Goal: Task Accomplishment & Management: Manage account settings

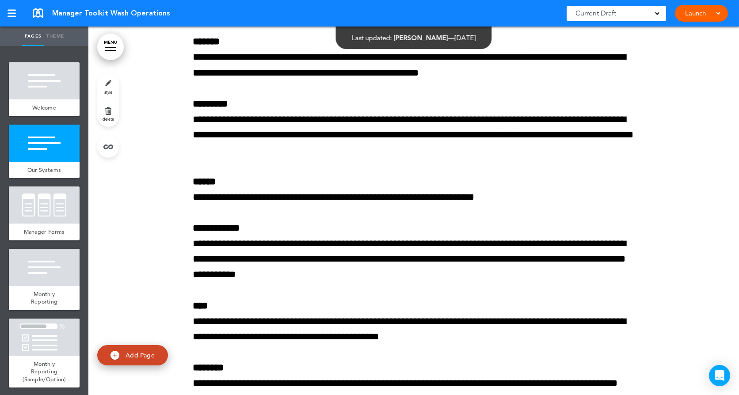
scroll to position [1370, 0]
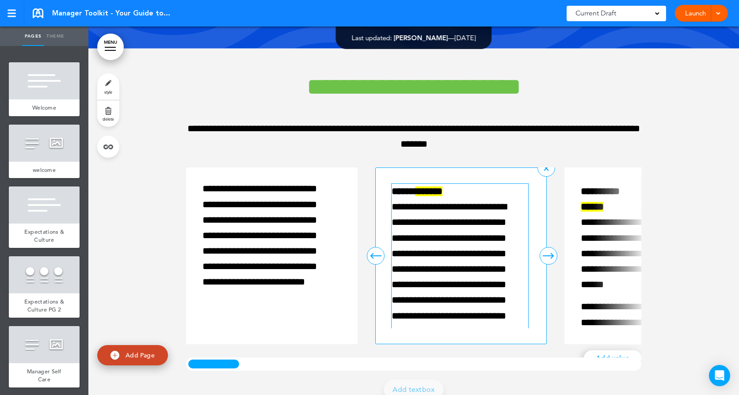
scroll to position [4111, 0]
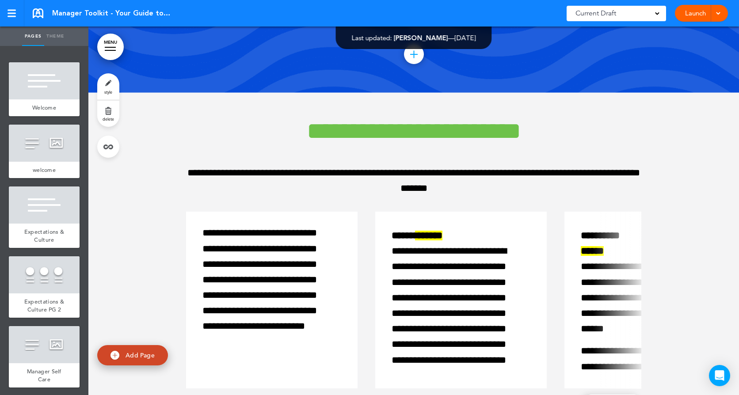
click at [110, 45] on link "MENU" at bounding box center [110, 47] width 27 height 27
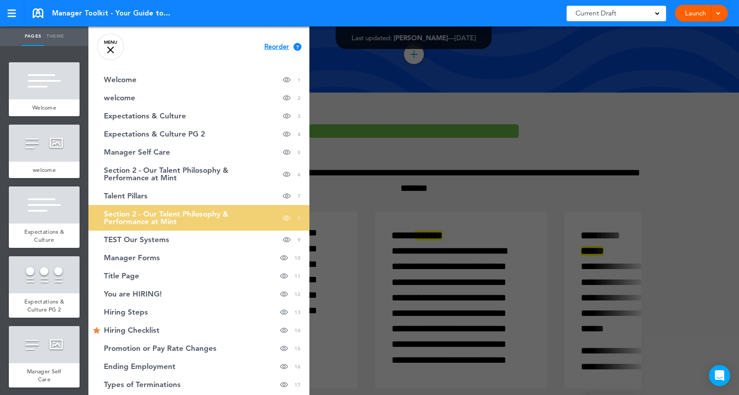
click at [265, 44] on span "Reorder" at bounding box center [276, 47] width 25 height 7
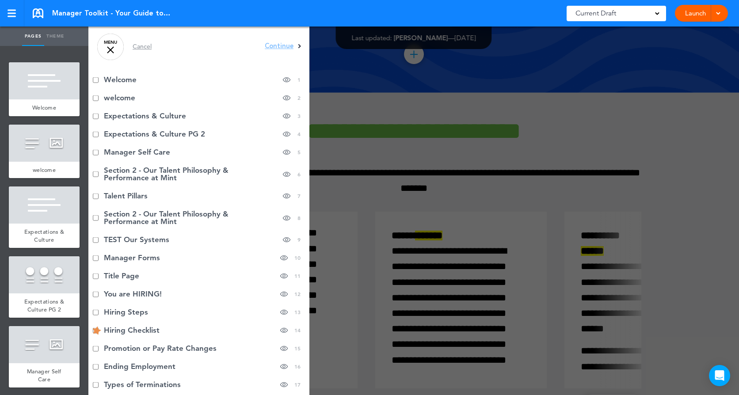
click at [337, 74] on div at bounding box center [457, 197] width 739 height 395
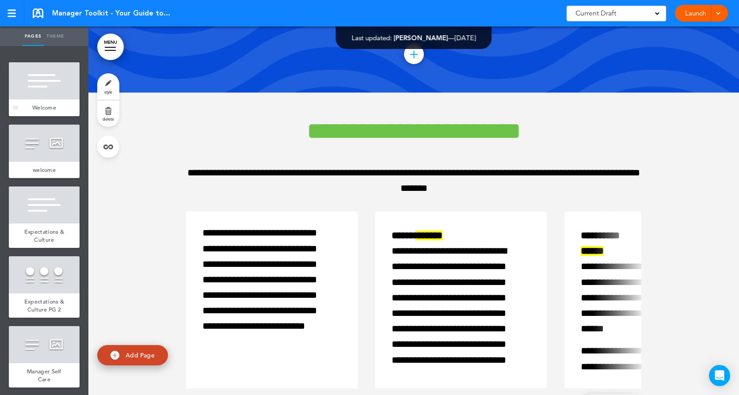
click at [52, 94] on div at bounding box center [44, 80] width 71 height 37
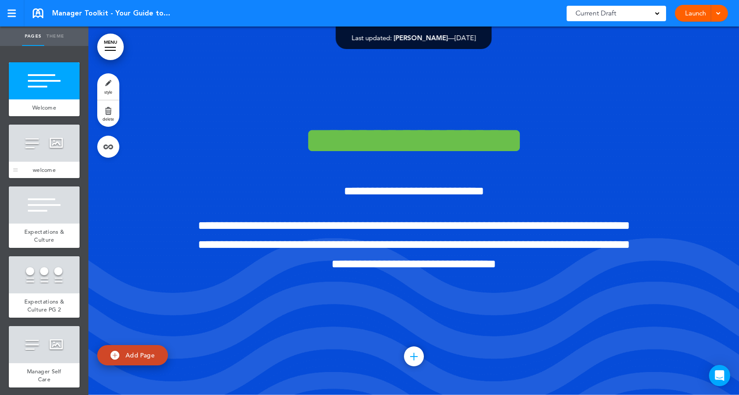
click at [40, 154] on div at bounding box center [44, 143] width 71 height 37
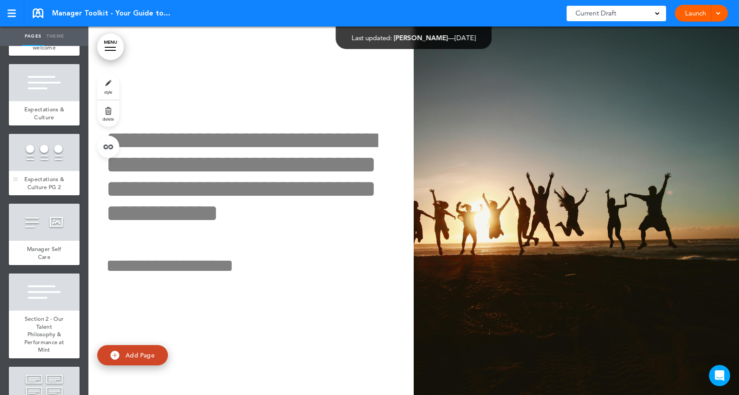
scroll to position [133, 0]
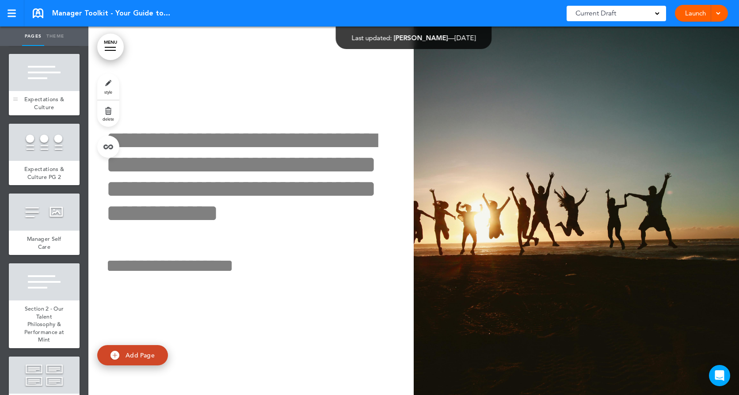
click at [56, 62] on div at bounding box center [44, 72] width 71 height 37
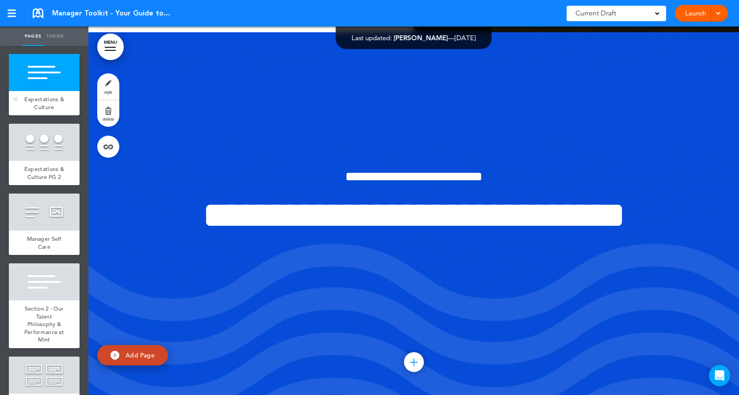
scroll to position [737, 0]
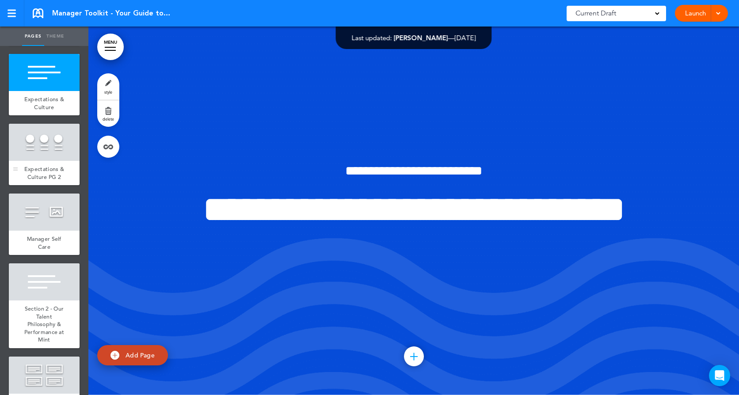
click at [43, 158] on div at bounding box center [44, 142] width 71 height 37
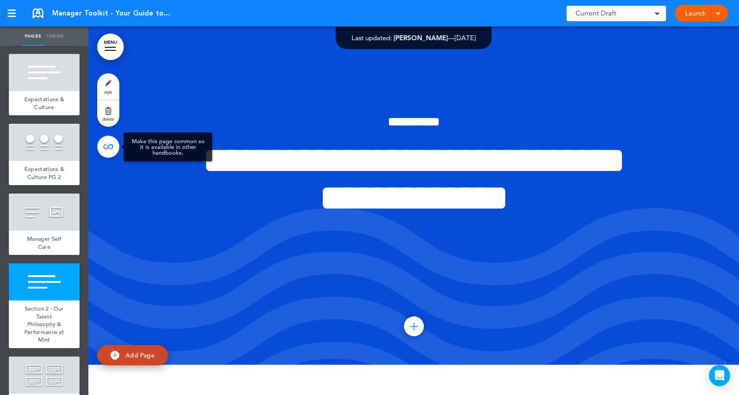
scroll to position [2078, 0]
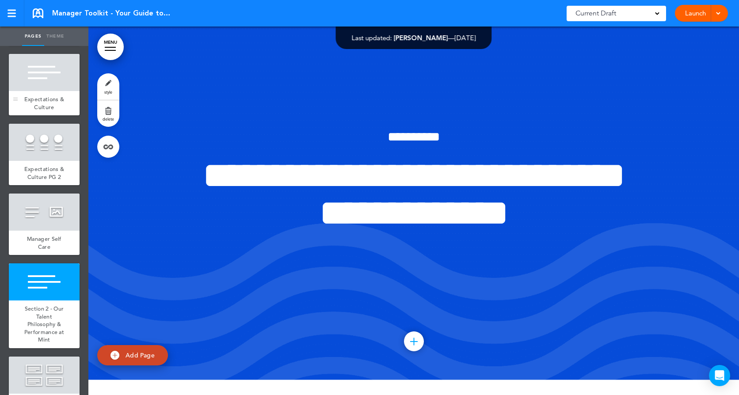
click at [43, 93] on div "Expectations & Culture" at bounding box center [44, 103] width 71 height 24
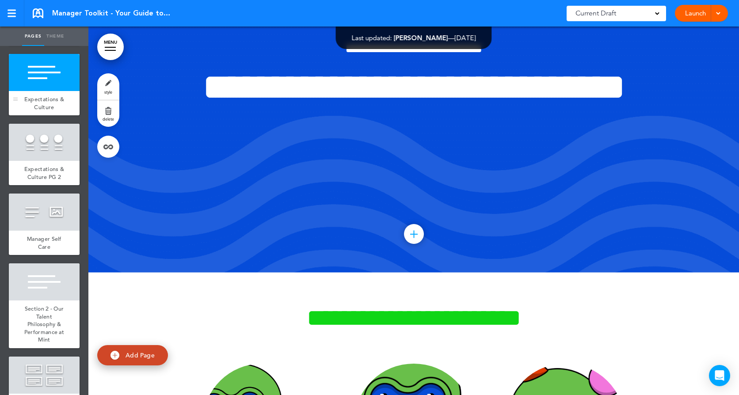
scroll to position [737, 0]
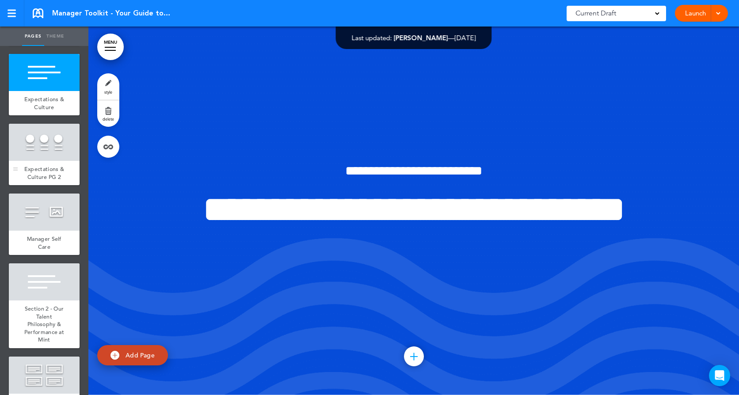
click at [42, 149] on div at bounding box center [44, 142] width 71 height 37
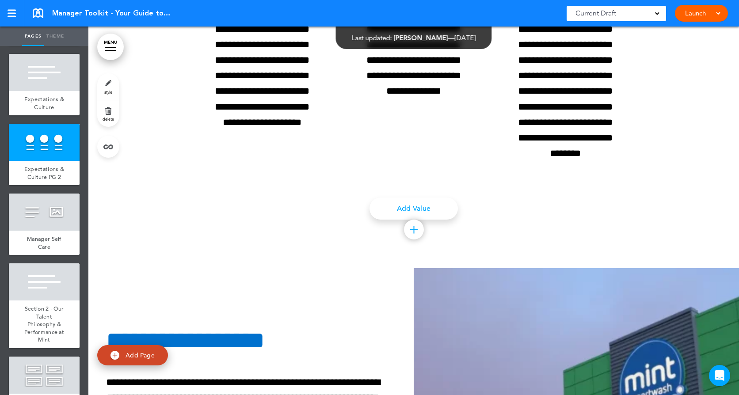
scroll to position [1459, 0]
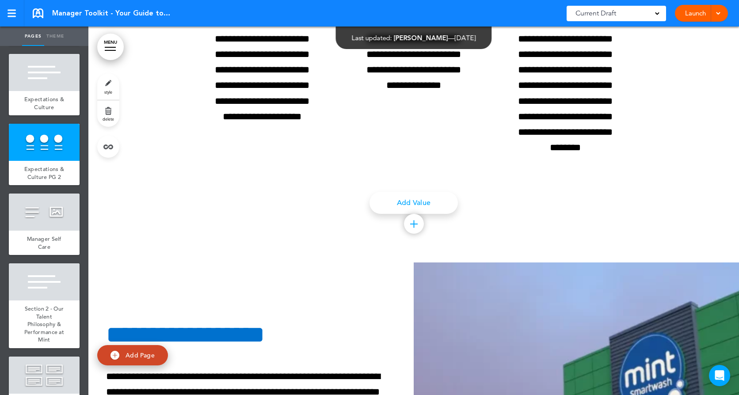
click at [110, 42] on link "MENU" at bounding box center [110, 47] width 27 height 27
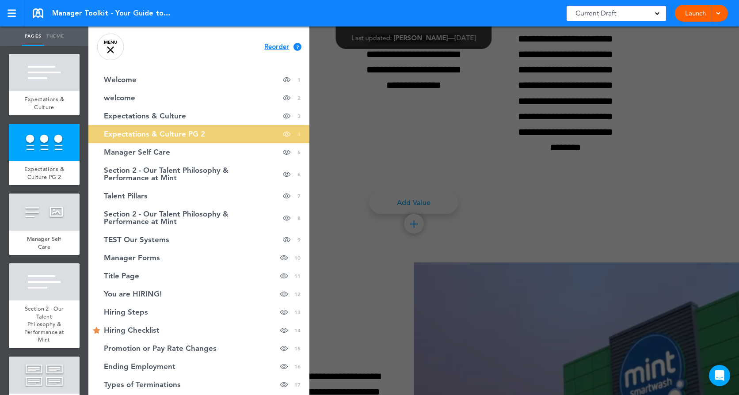
click at [264, 45] on span "Reorder" at bounding box center [276, 47] width 25 height 7
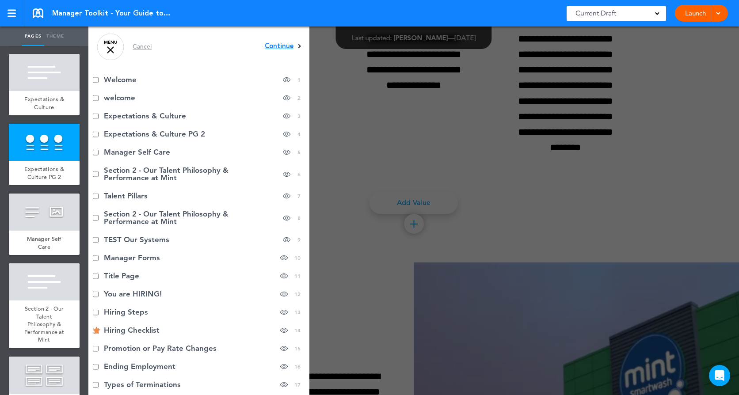
click at [271, 47] on span "Continue" at bounding box center [279, 46] width 29 height 7
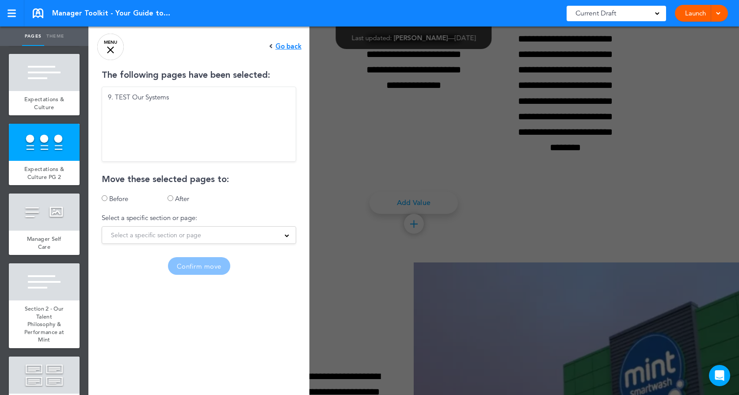
click at [132, 232] on span "Select a specific section or page" at bounding box center [156, 235] width 90 height 12
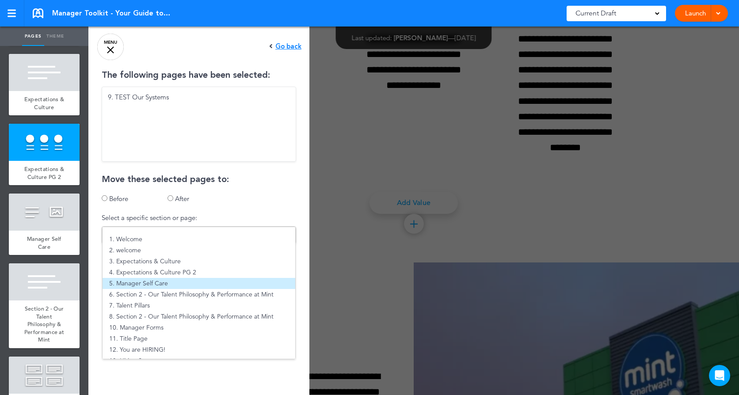
click at [152, 280] on li "5. Manager Self Care" at bounding box center [199, 283] width 193 height 11
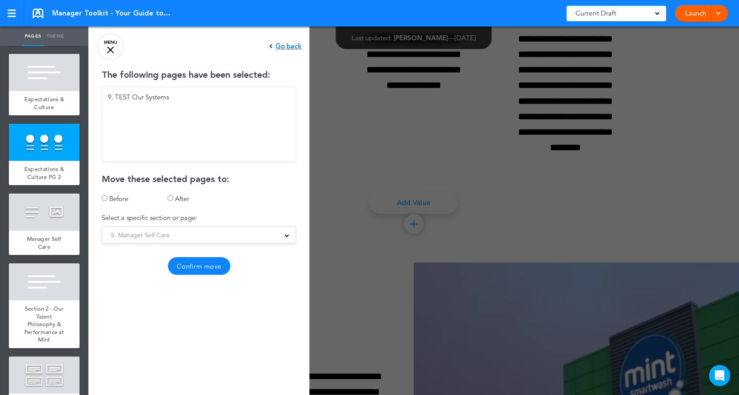
click at [190, 266] on button "Confirm move" at bounding box center [199, 266] width 62 height 18
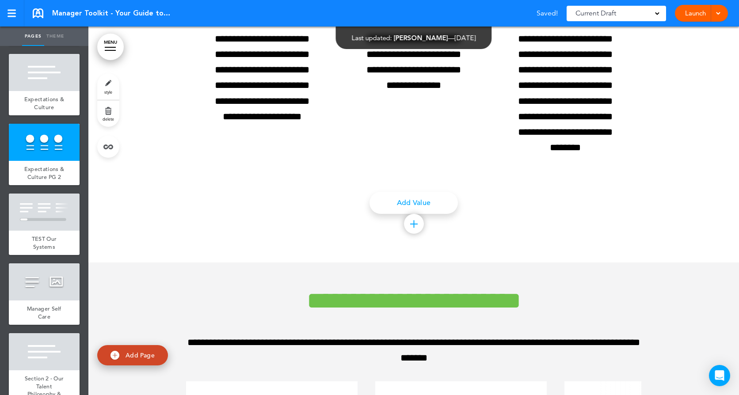
scroll to position [0, 0]
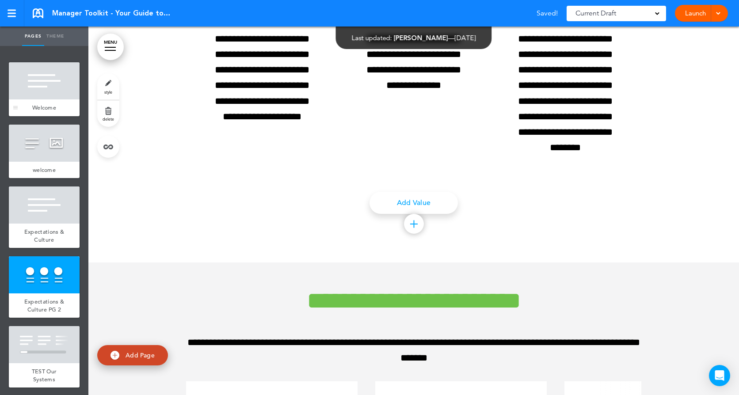
click at [49, 82] on div at bounding box center [44, 80] width 71 height 37
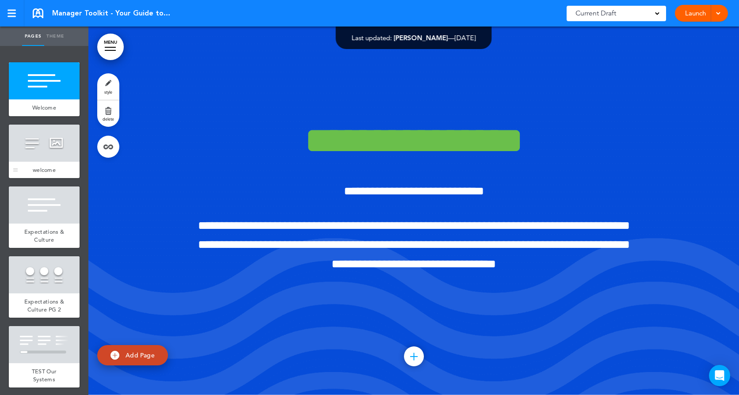
click at [28, 157] on div at bounding box center [44, 143] width 71 height 37
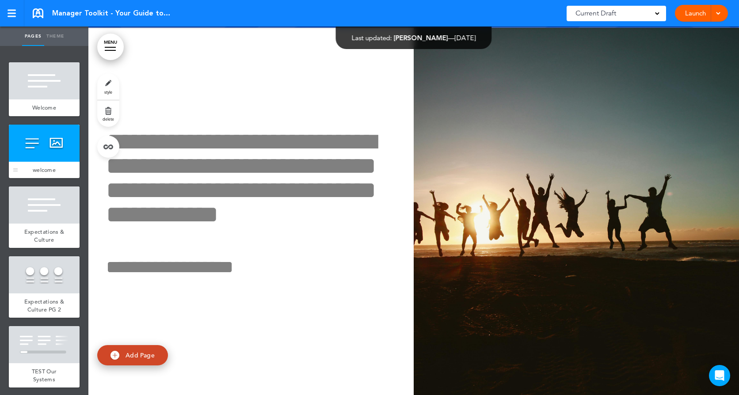
scroll to position [369, 0]
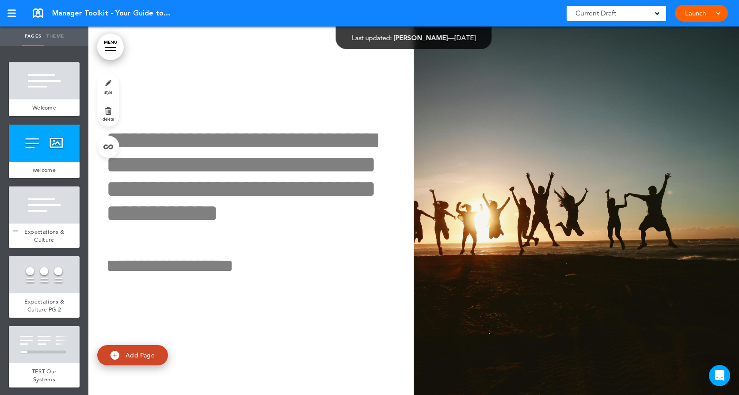
click at [42, 192] on div at bounding box center [44, 205] width 71 height 37
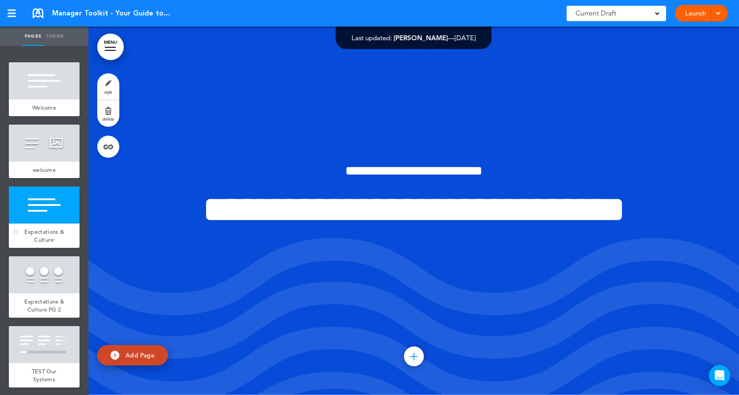
scroll to position [44, 0]
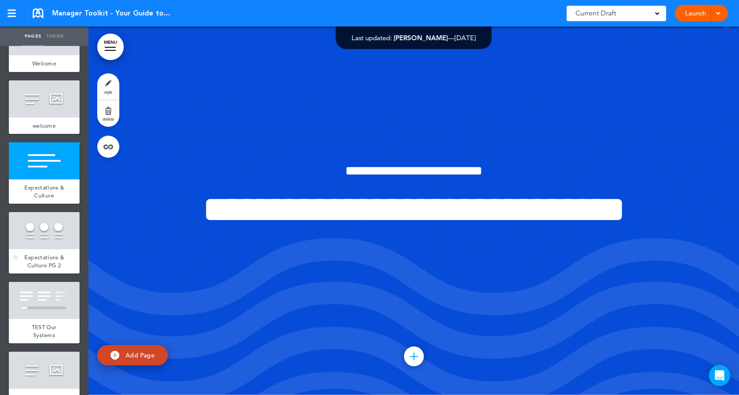
click at [51, 233] on div at bounding box center [44, 230] width 71 height 37
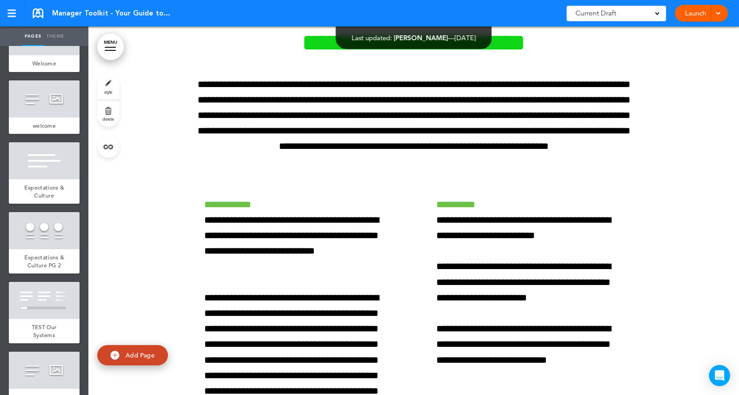
scroll to position [2609, 0]
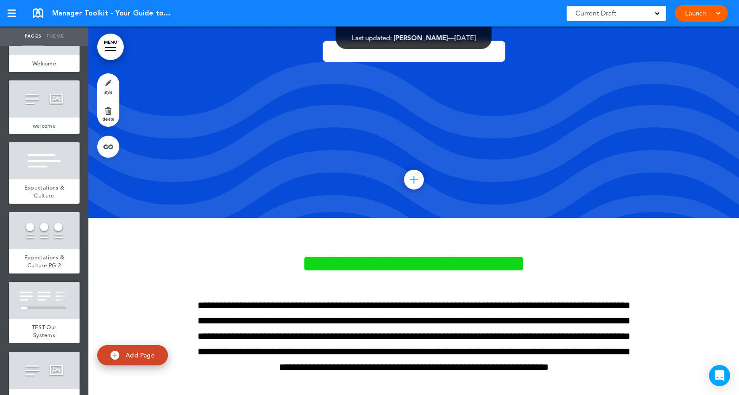
click at [111, 45] on link "MENU" at bounding box center [110, 47] width 27 height 27
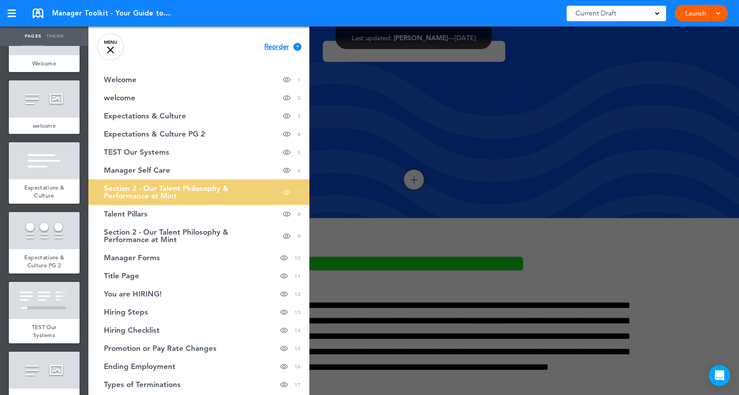
click at [271, 45] on span "Reorder" at bounding box center [276, 47] width 25 height 7
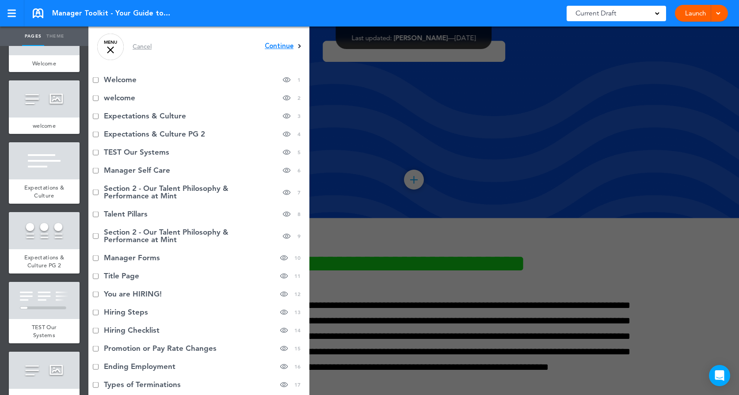
click at [271, 43] on span "Continue" at bounding box center [279, 46] width 29 height 7
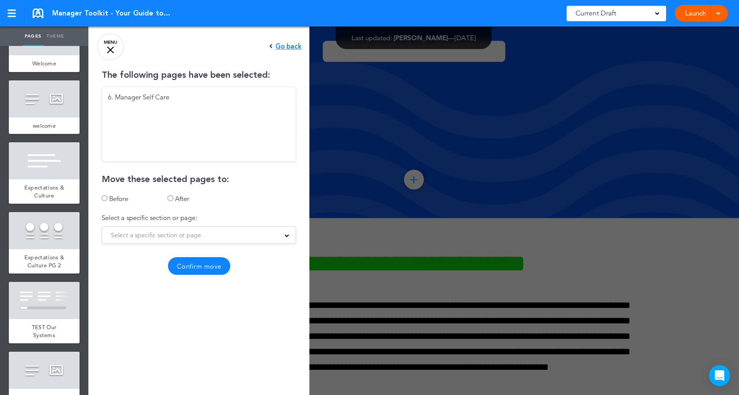
click at [176, 236] on span "Select a specific section or page" at bounding box center [156, 235] width 90 height 12
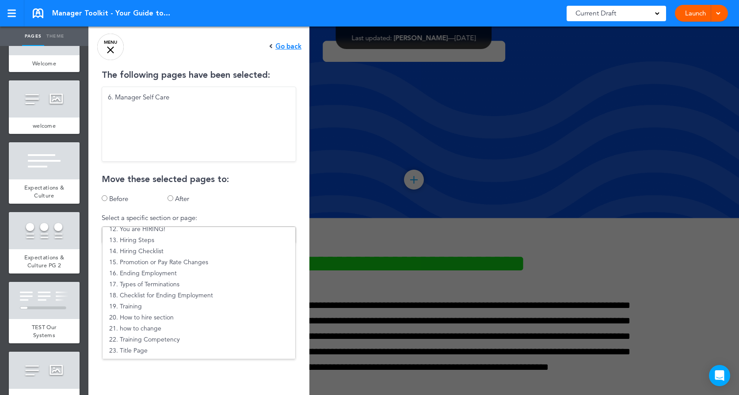
scroll to position [136, 0]
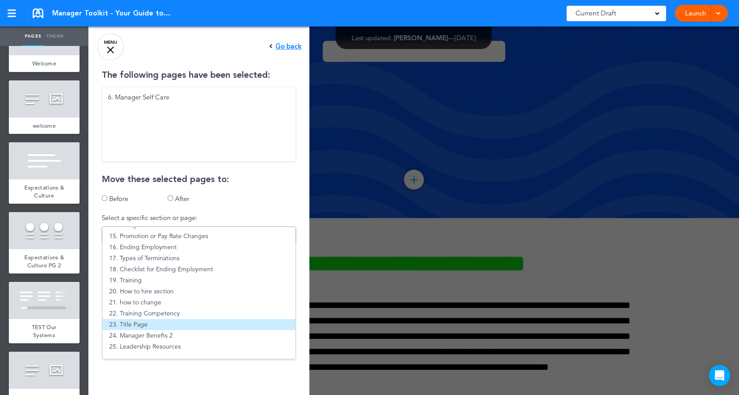
click at [190, 329] on li "23. Title Page" at bounding box center [199, 324] width 193 height 11
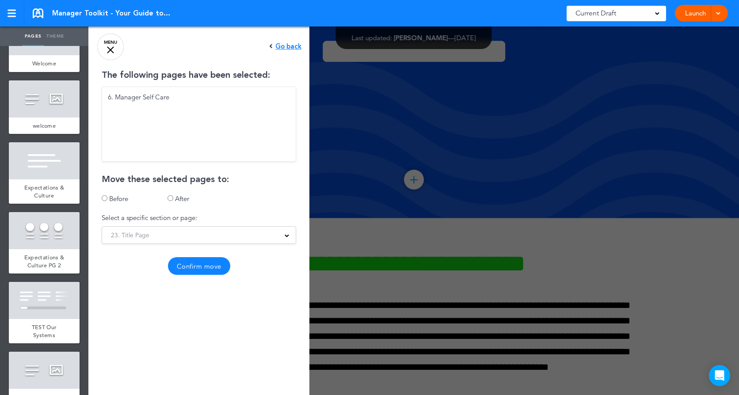
click at [212, 266] on button "Confirm move" at bounding box center [199, 266] width 62 height 18
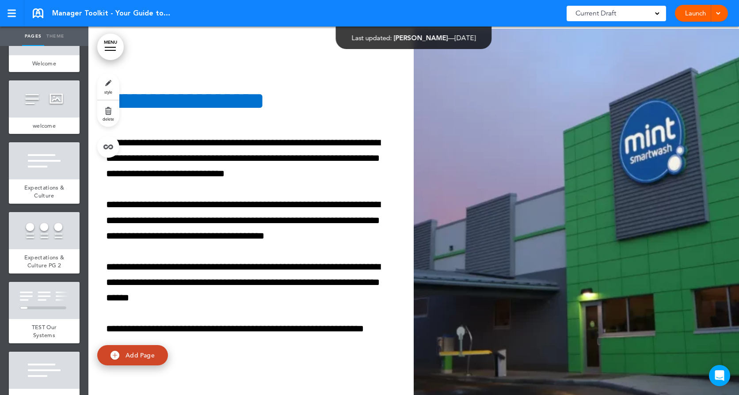
scroll to position [11405, 0]
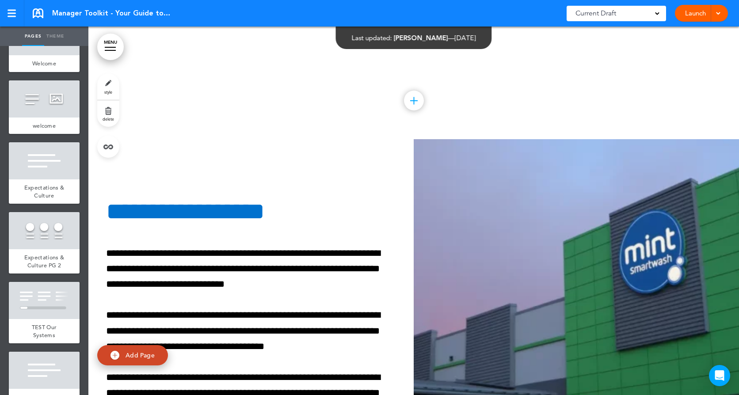
click at [105, 46] on link "MENU" at bounding box center [110, 47] width 27 height 27
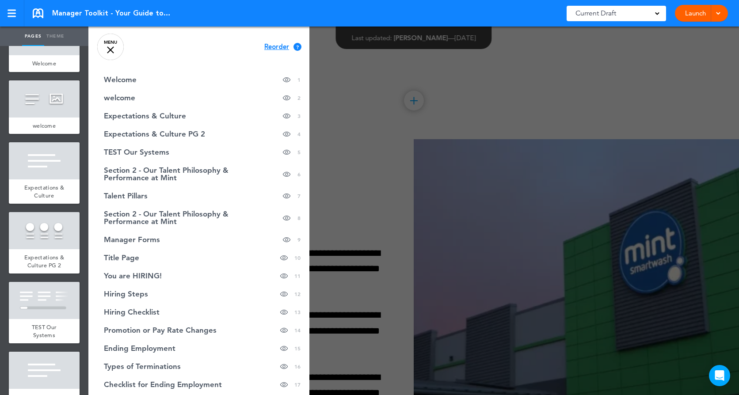
click at [271, 47] on span "Reorder" at bounding box center [276, 47] width 25 height 7
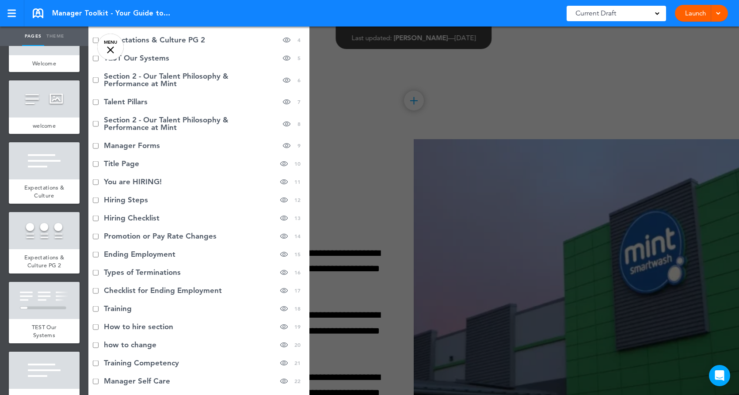
scroll to position [206, 0]
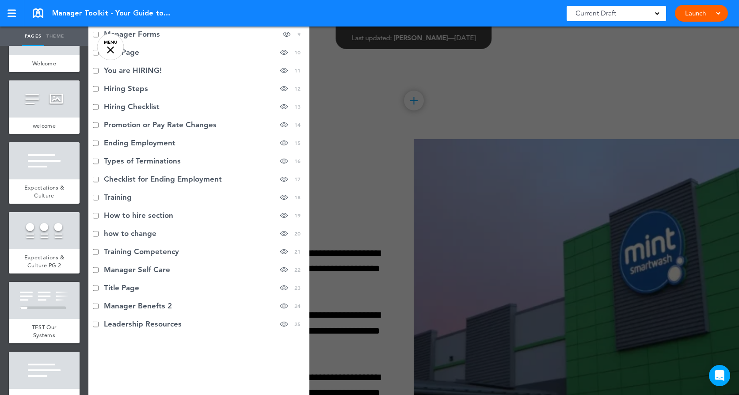
click at [133, 270] on li "Manager Self Care hide page in table of contents 22" at bounding box center [198, 270] width 221 height 18
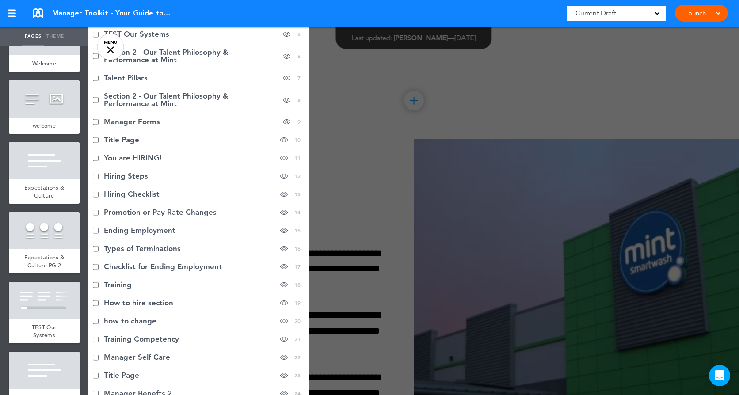
scroll to position [0, 0]
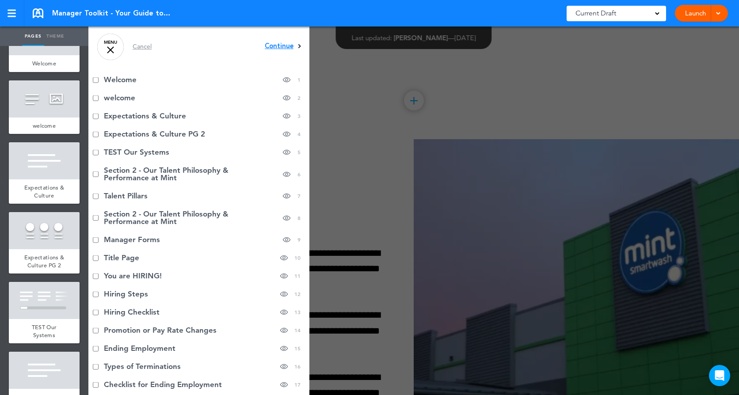
click at [283, 45] on span "Continue" at bounding box center [279, 46] width 29 height 7
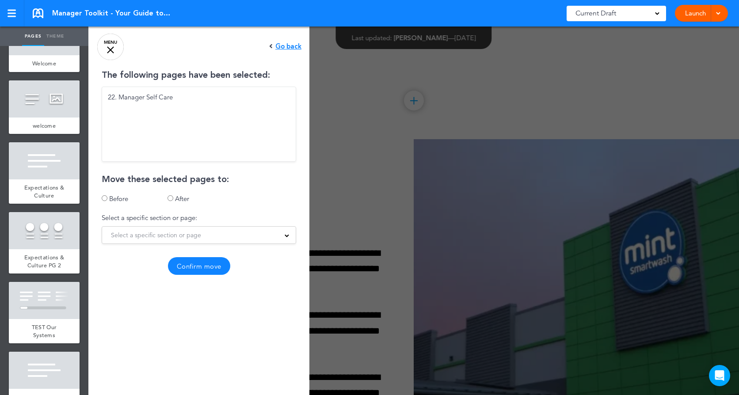
click at [154, 236] on span "Select a specific section or page" at bounding box center [156, 235] width 90 height 12
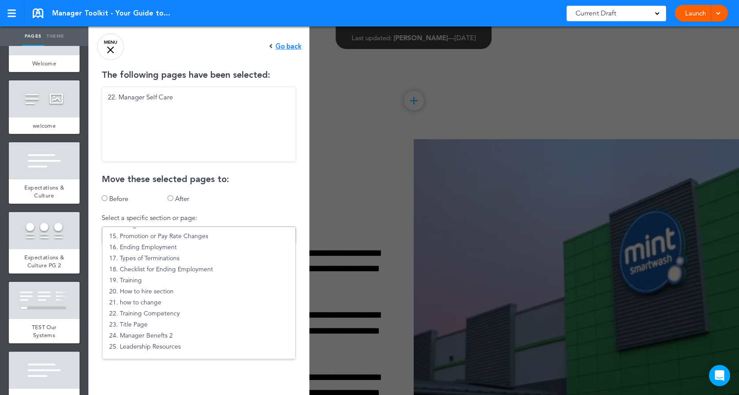
drag, startPoint x: 183, startPoint y: 192, endPoint x: 181, endPoint y: 196, distance: 4.8
click at [181, 195] on div "The following pages have been selected: 22. Manager Self Care Move these select…" at bounding box center [198, 173] width 221 height 204
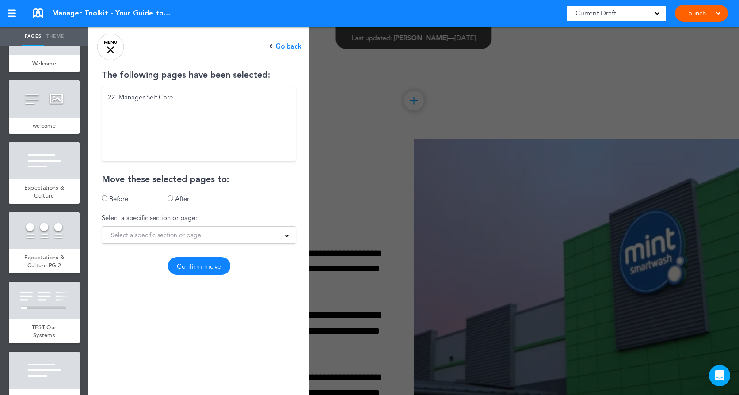
click at [181, 235] on span "Select a specific section or page" at bounding box center [156, 235] width 90 height 12
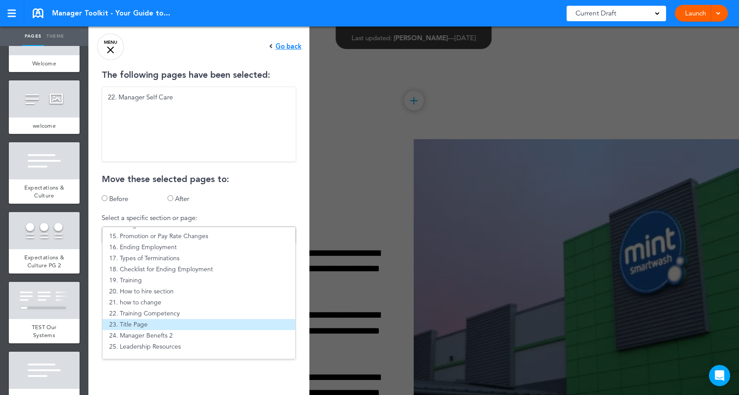
click at [174, 326] on li "23. Title Page" at bounding box center [199, 324] width 193 height 11
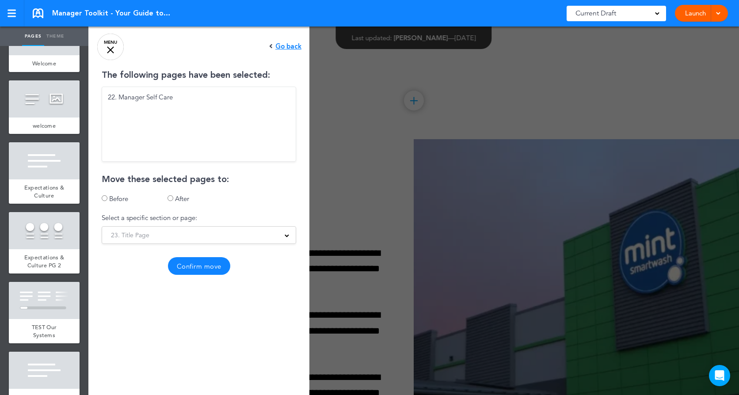
click at [203, 264] on button "Confirm move" at bounding box center [199, 266] width 62 height 18
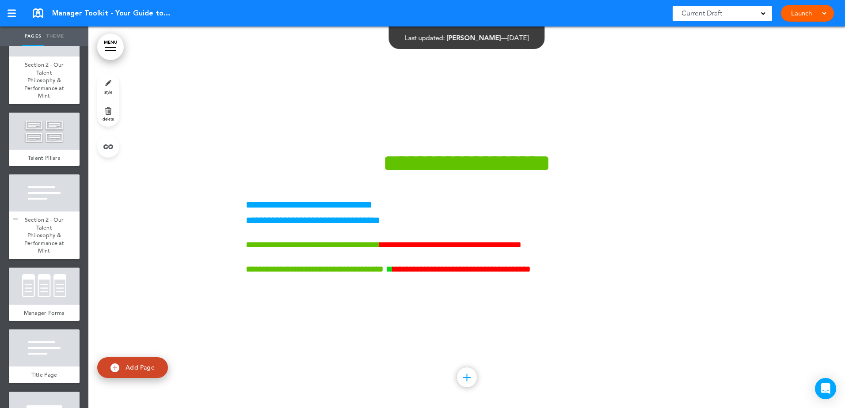
scroll to position [265, 0]
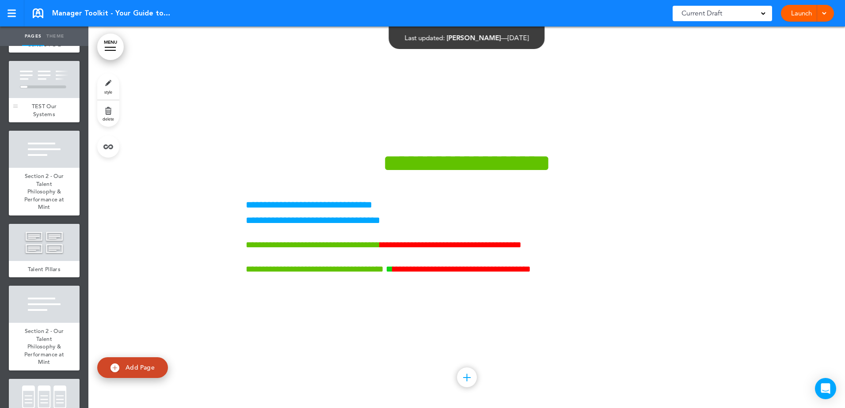
click at [50, 113] on span "TEST Our Systems" at bounding box center [44, 110] width 25 height 15
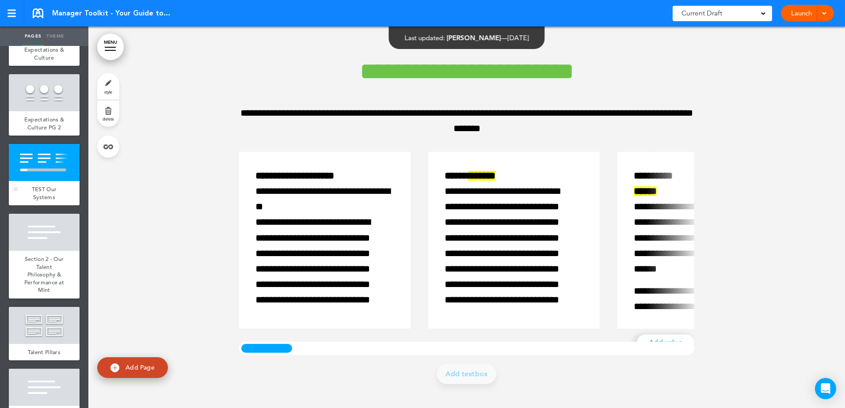
scroll to position [177, 0]
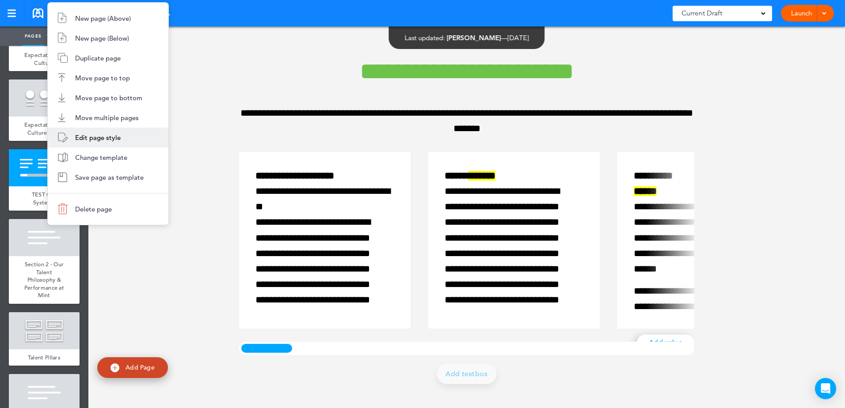
click at [83, 135] on span "Edit page style" at bounding box center [98, 137] width 46 height 8
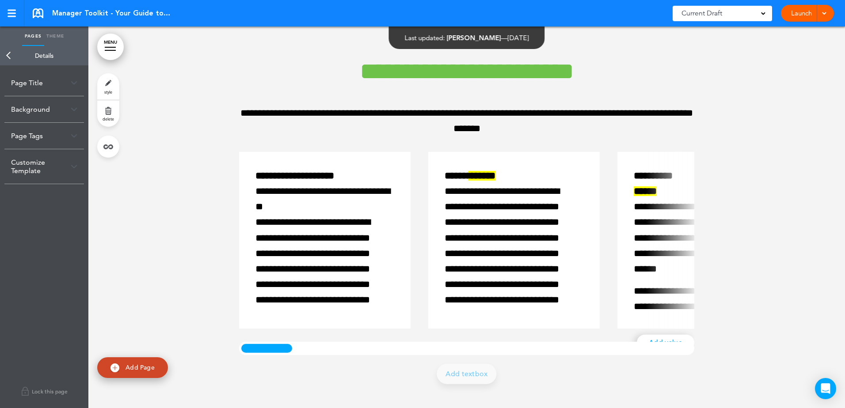
click at [12, 57] on link "Back" at bounding box center [9, 55] width 18 height 19
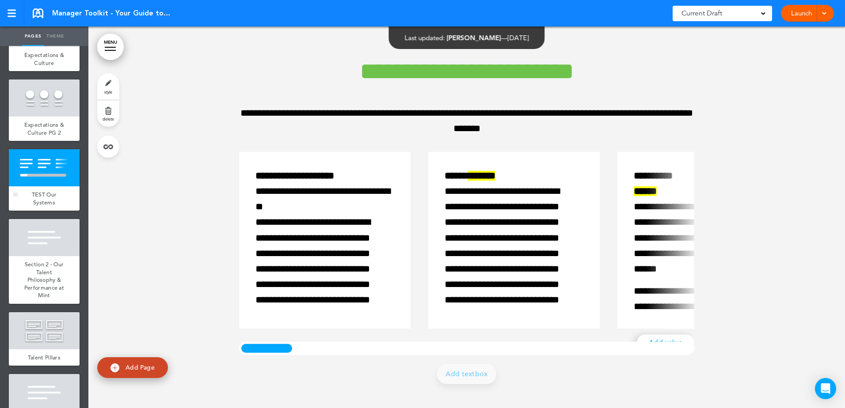
click at [66, 206] on div "TEST Our Systems" at bounding box center [44, 199] width 71 height 24
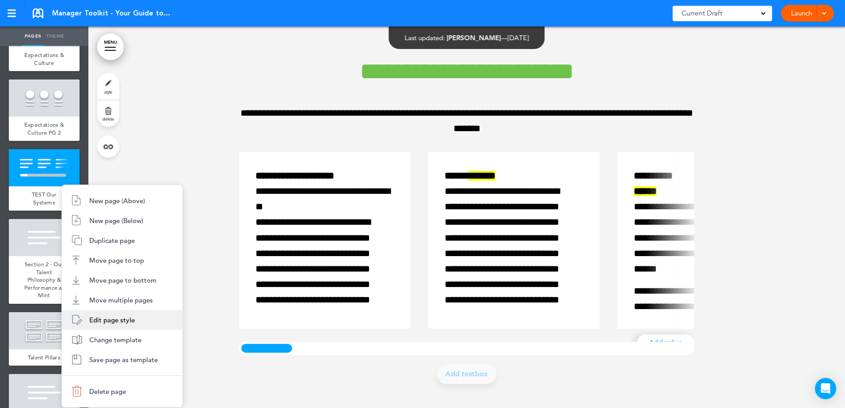
click at [107, 318] on span "Edit page style" at bounding box center [112, 320] width 46 height 8
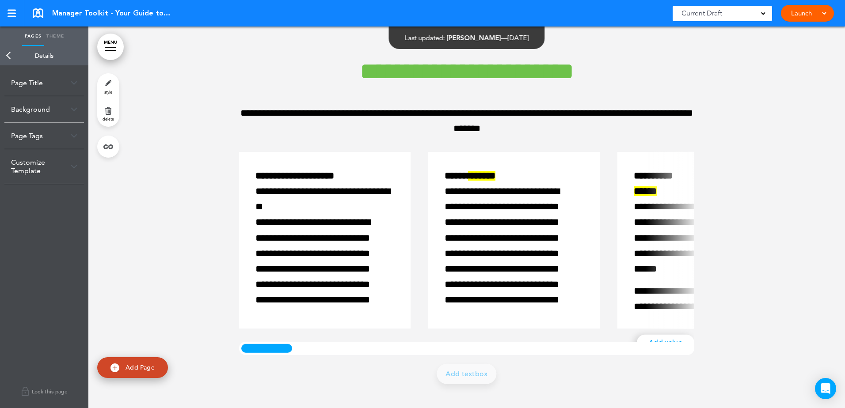
click at [76, 165] on img at bounding box center [74, 166] width 7 height 5
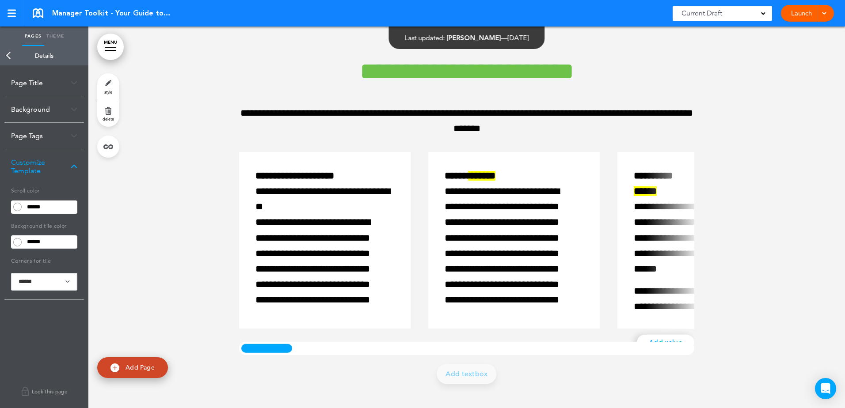
click at [76, 165] on img at bounding box center [74, 166] width 7 height 5
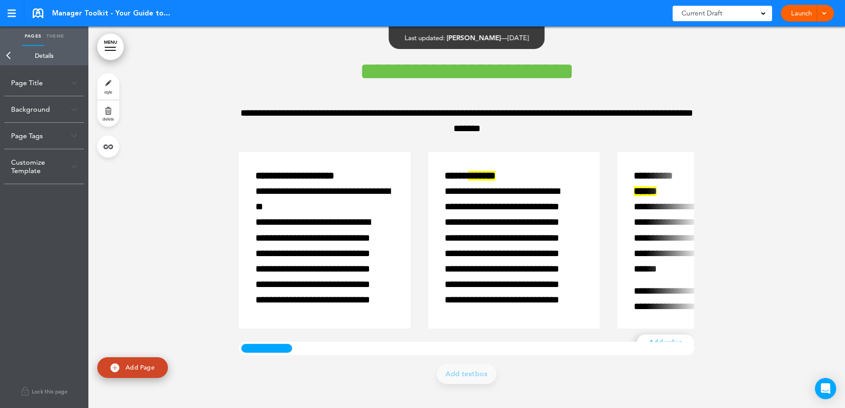
click at [7, 53] on link "Back" at bounding box center [9, 55] width 18 height 19
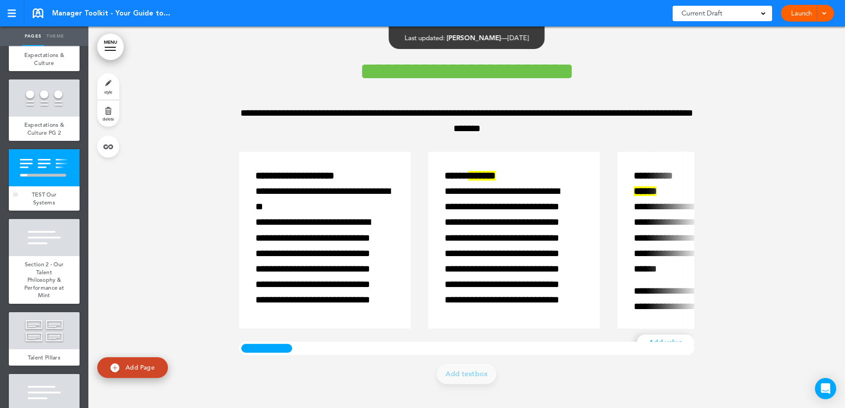
click at [65, 171] on div at bounding box center [44, 167] width 71 height 37
click at [110, 86] on link "style" at bounding box center [108, 86] width 22 height 27
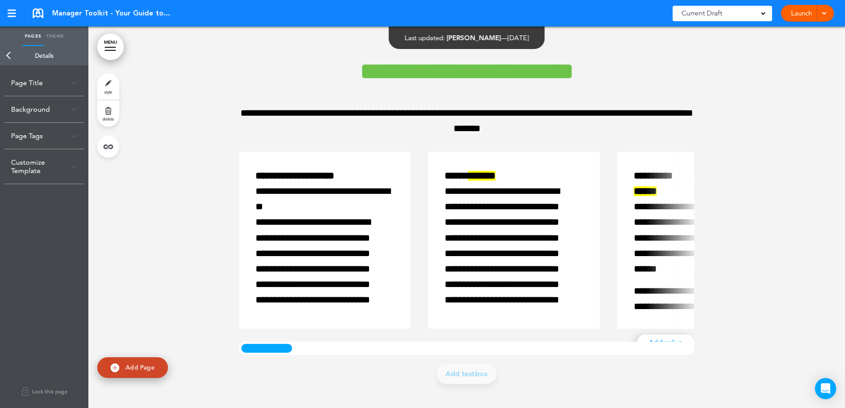
click at [10, 51] on link "Back" at bounding box center [9, 55] width 18 height 19
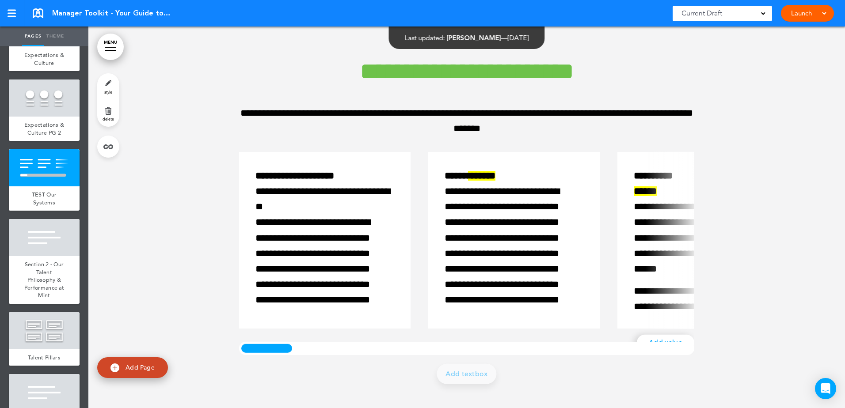
click at [140, 369] on span "Add Page" at bounding box center [140, 368] width 29 height 8
type input "********"
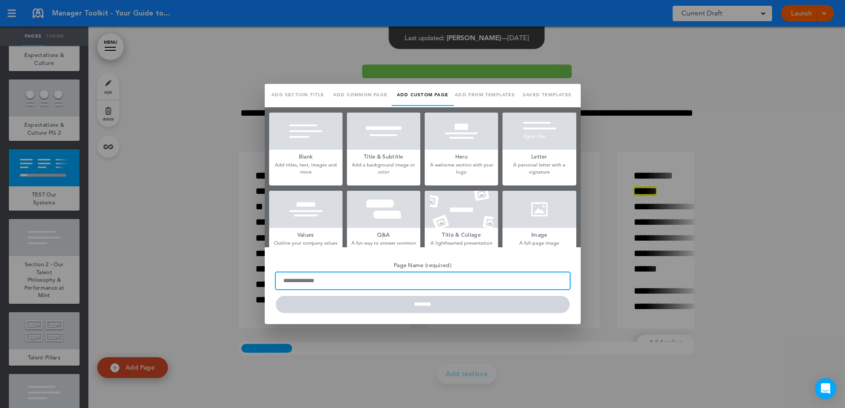
click at [297, 281] on input "Page Name (required)" at bounding box center [423, 281] width 294 height 17
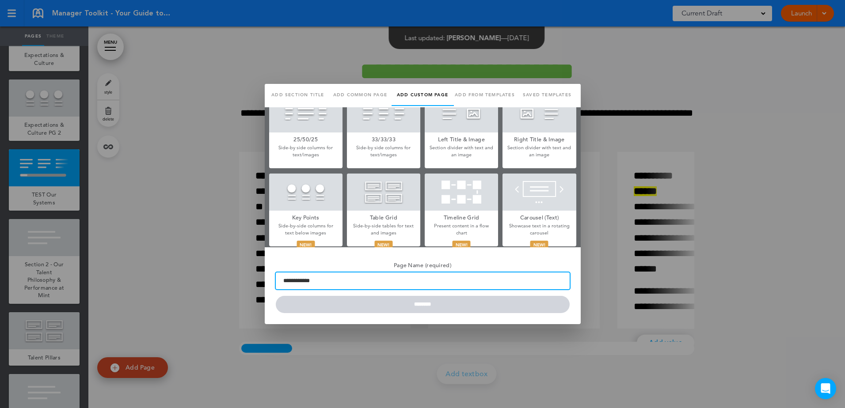
scroll to position [265, 0]
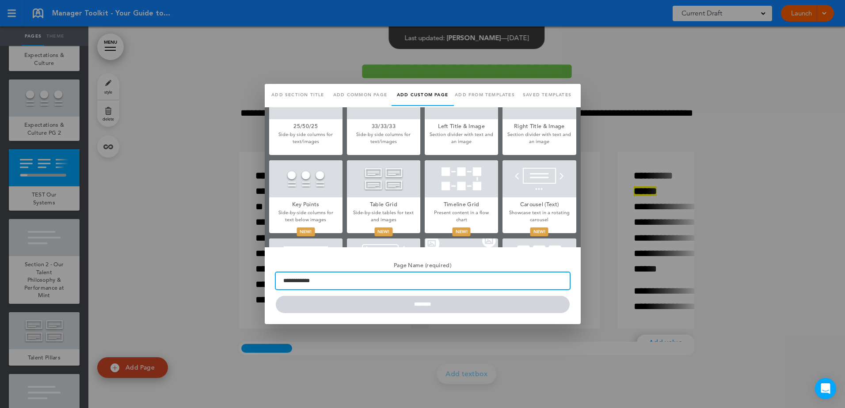
type input "**********"
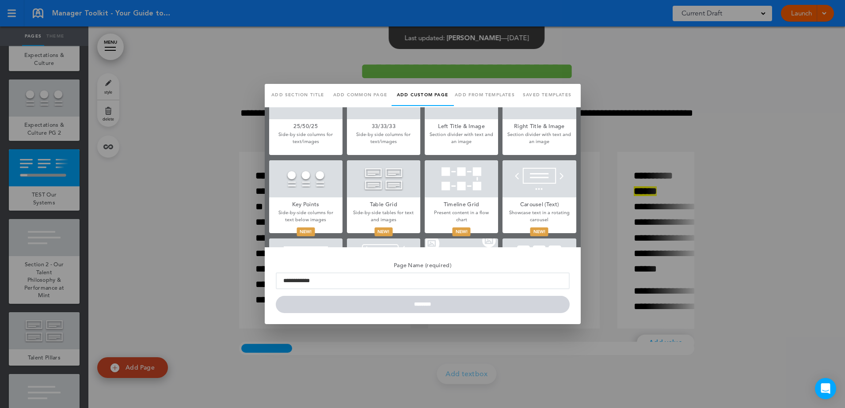
click at [209, 155] on div at bounding box center [422, 204] width 845 height 408
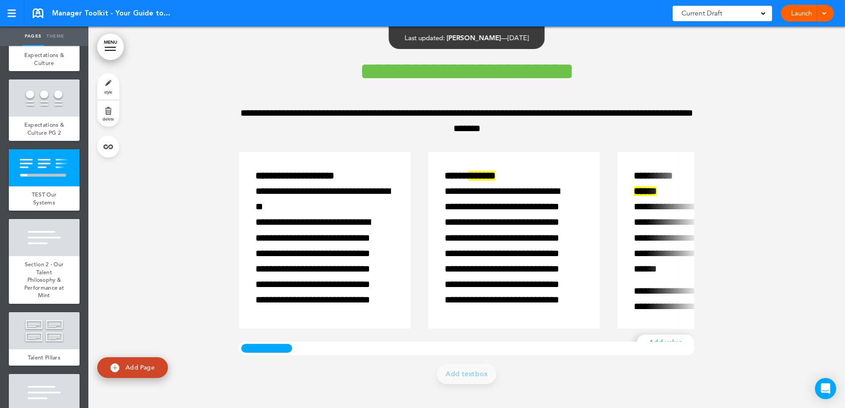
click at [132, 367] on span "Add Page" at bounding box center [140, 368] width 29 height 8
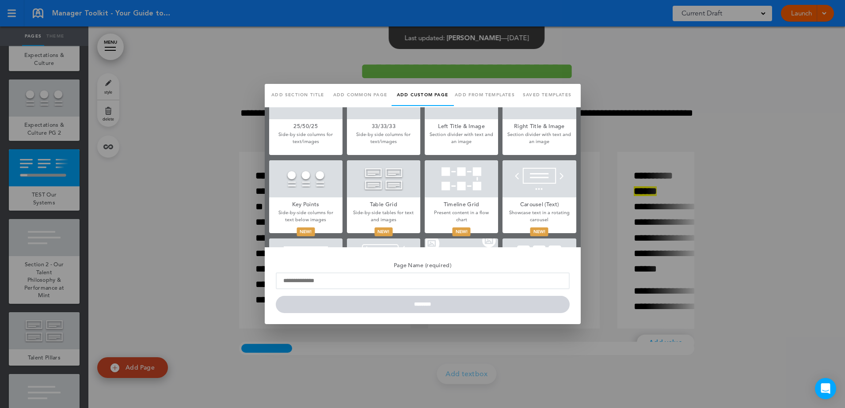
scroll to position [0, 0]
click at [538, 91] on link "Saved templates" at bounding box center [547, 95] width 62 height 22
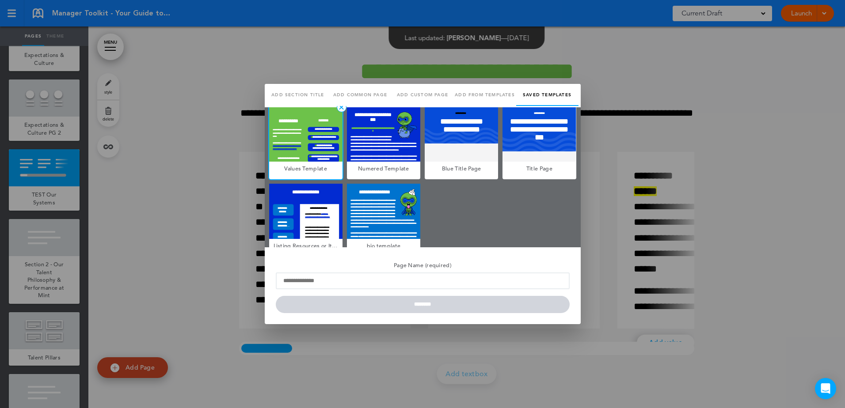
scroll to position [21, 0]
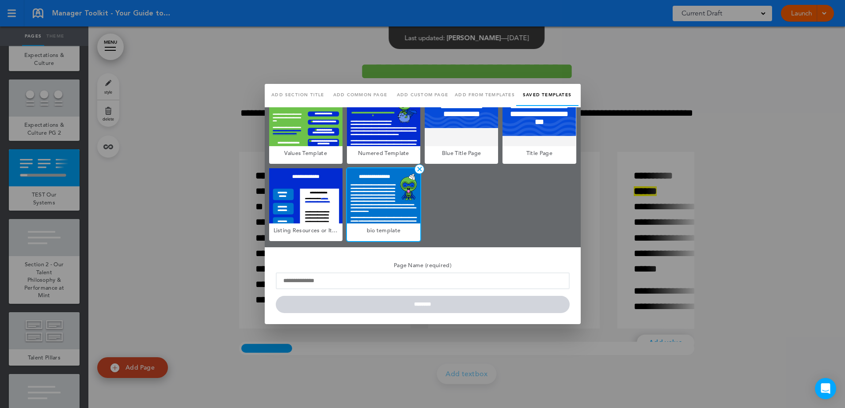
click at [385, 188] on div at bounding box center [383, 195] width 73 height 55
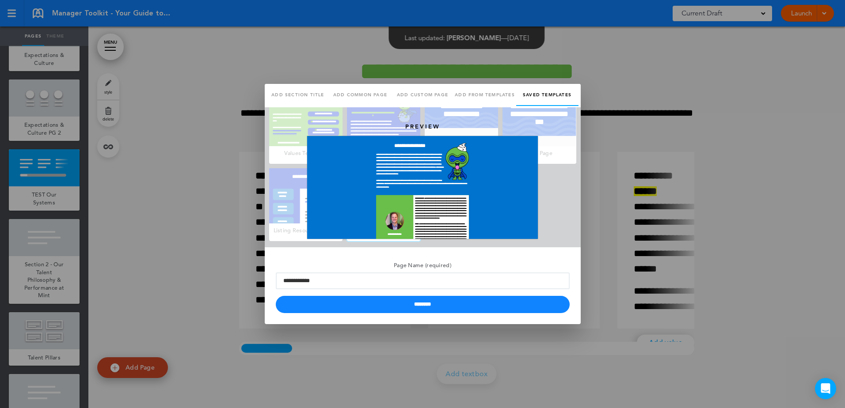
scroll to position [0, 0]
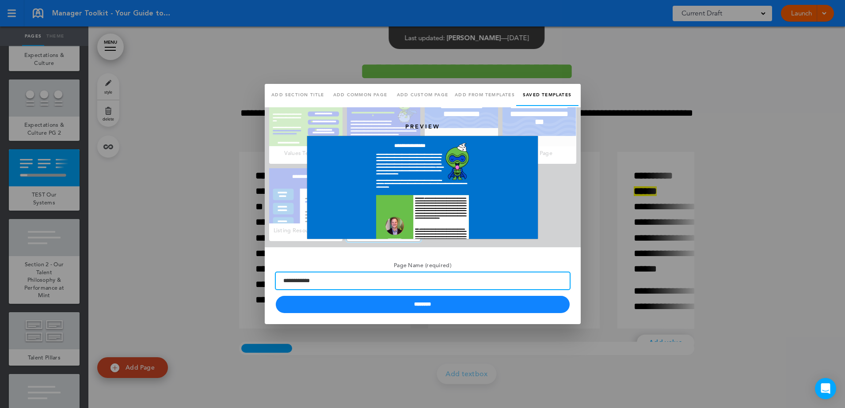
drag, startPoint x: 340, startPoint y: 282, endPoint x: 273, endPoint y: 282, distance: 66.7
click at [273, 282] on div "**********" at bounding box center [423, 286] width 316 height 77
type input "******"
click at [276, 296] on input "********" at bounding box center [423, 304] width 294 height 17
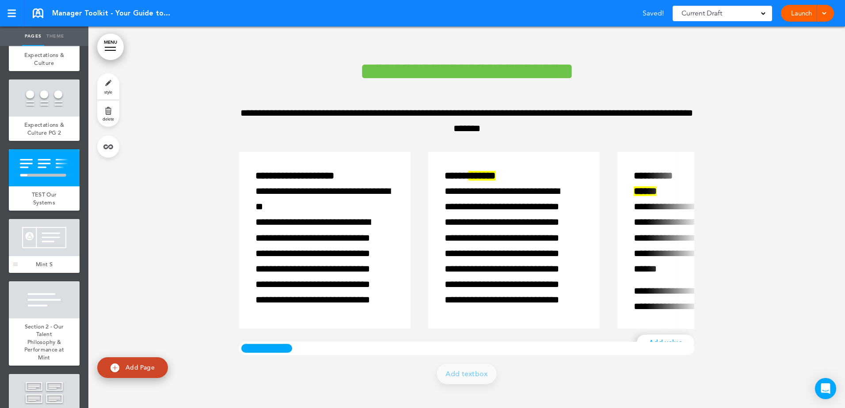
click at [37, 256] on div at bounding box center [44, 237] width 71 height 37
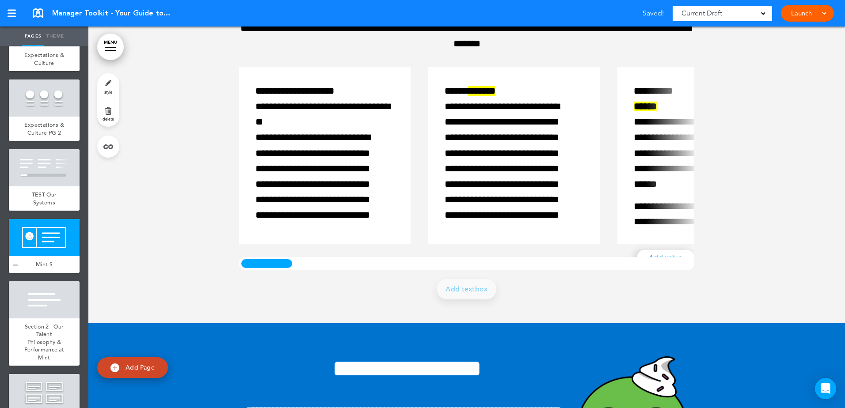
scroll to position [2116, 0]
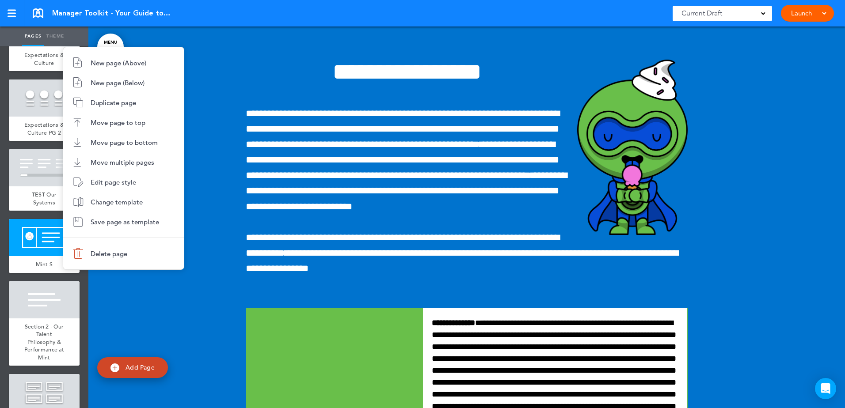
click at [219, 91] on div at bounding box center [422, 204] width 845 height 408
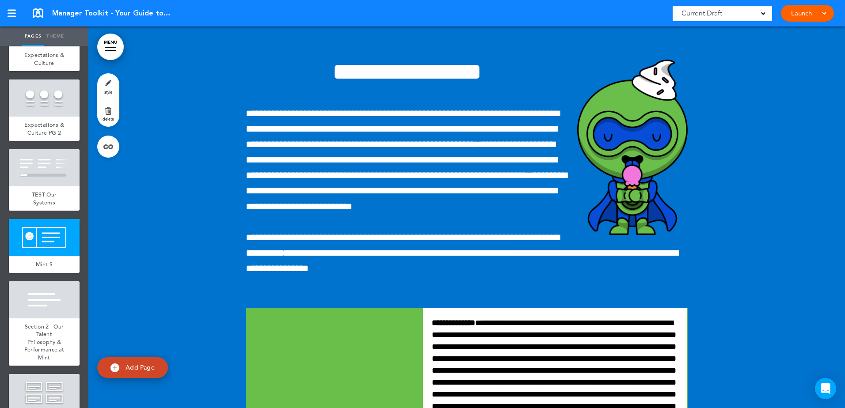
click at [107, 43] on link "MENU" at bounding box center [110, 47] width 27 height 27
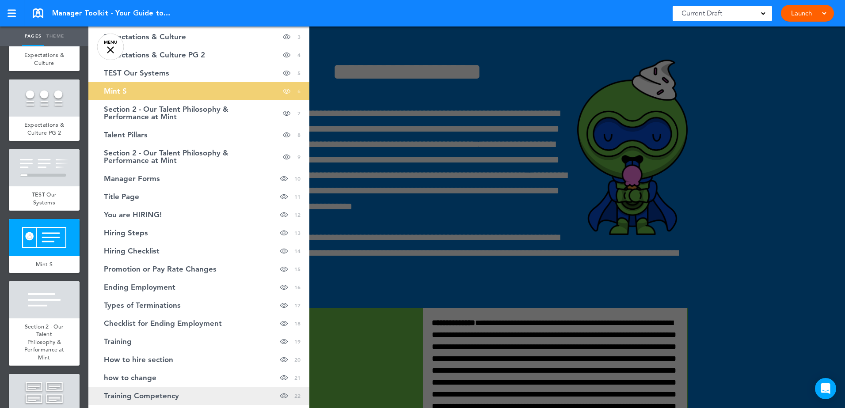
scroll to position [34, 0]
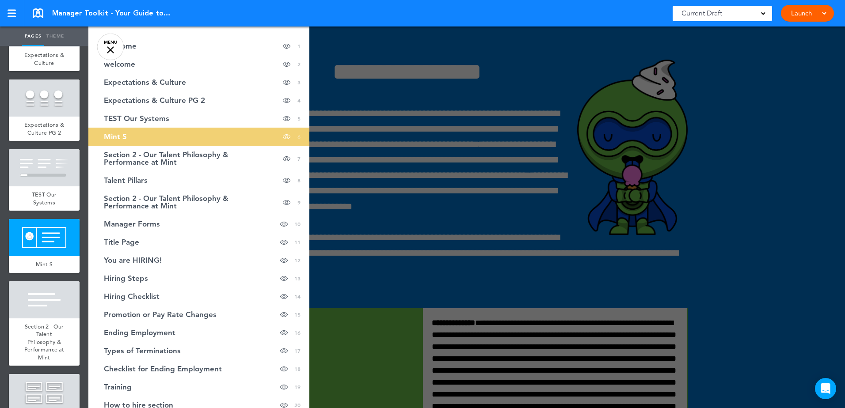
drag, startPoint x: 161, startPoint y: 134, endPoint x: 140, endPoint y: 136, distance: 20.8
click at [140, 136] on link "Mint S hide page in table of contents 6" at bounding box center [198, 137] width 221 height 18
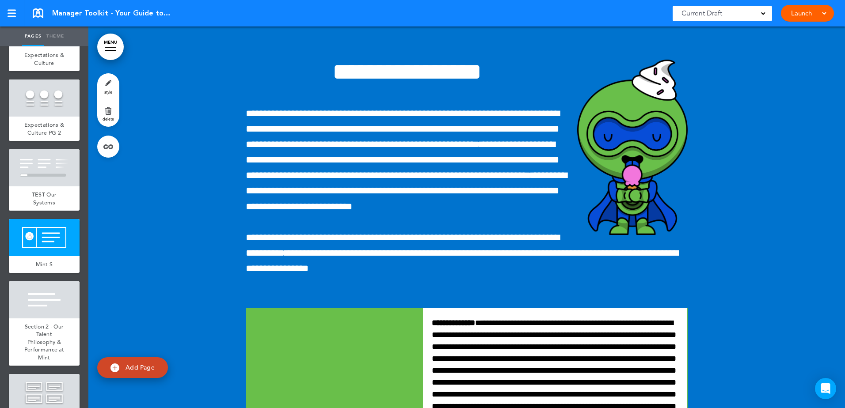
scroll to position [0, 0]
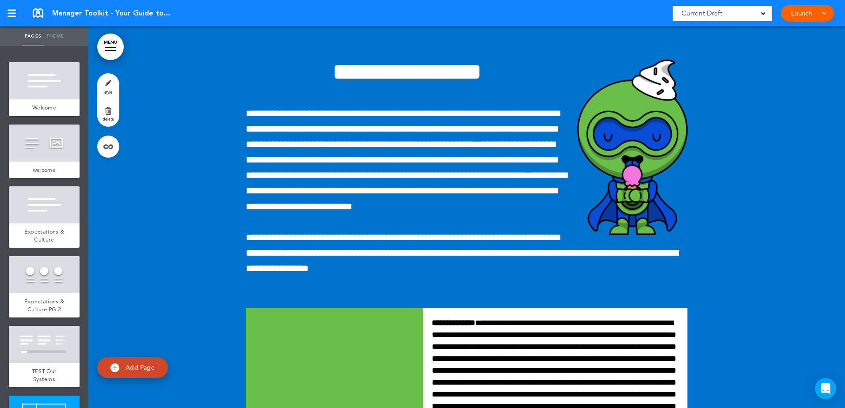
click at [115, 43] on link "MENU" at bounding box center [110, 47] width 27 height 27
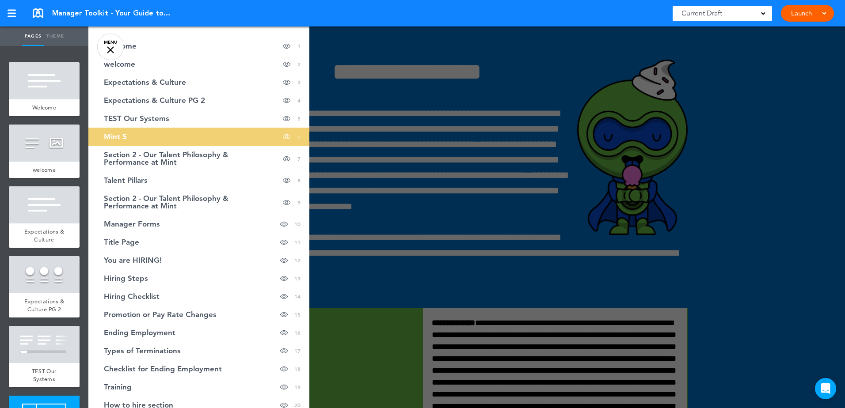
click at [271, 138] on link "Mint S hide page in table of contents 6" at bounding box center [198, 137] width 221 height 18
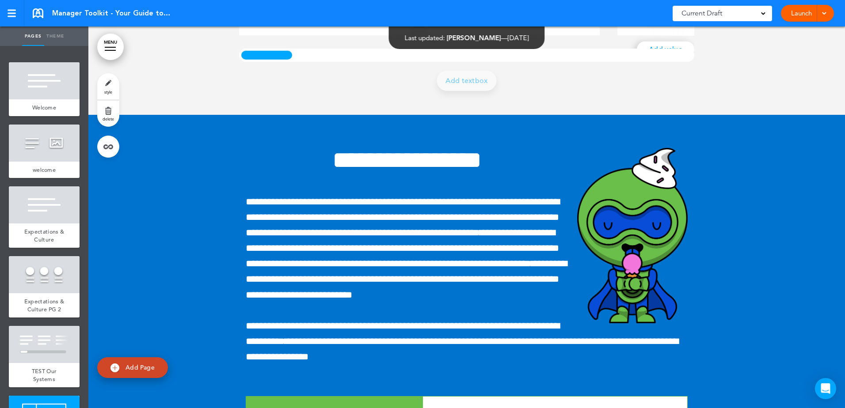
scroll to position [1984, 0]
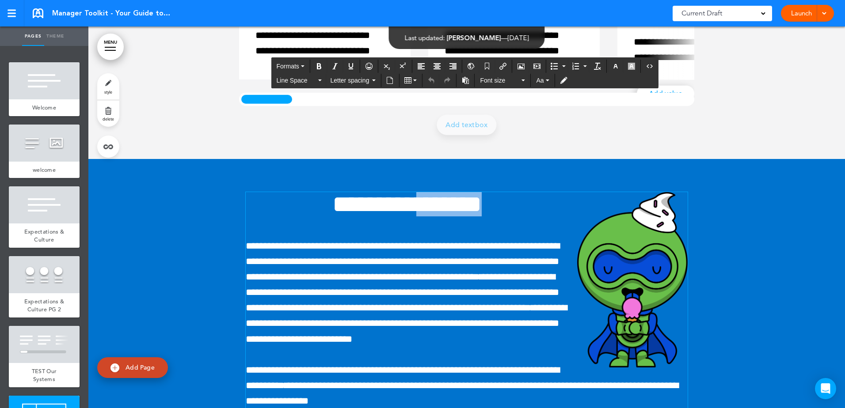
drag, startPoint x: 410, startPoint y: 204, endPoint x: 519, endPoint y: 204, distance: 109.6
click at [519, 204] on h1 "**********" at bounding box center [467, 204] width 442 height 24
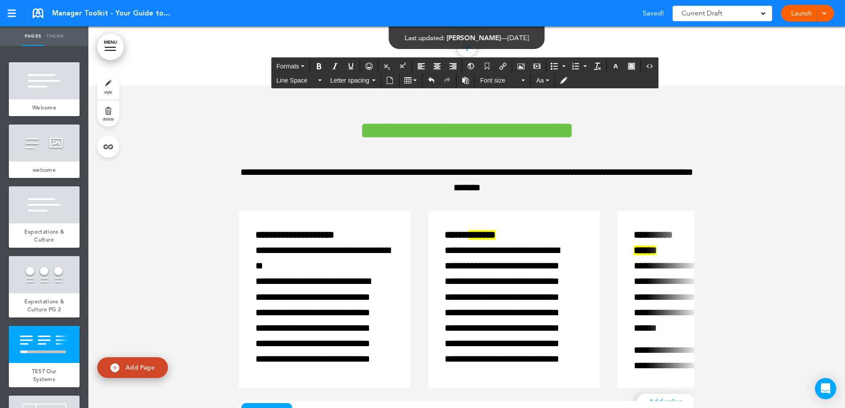
scroll to position [1542, 0]
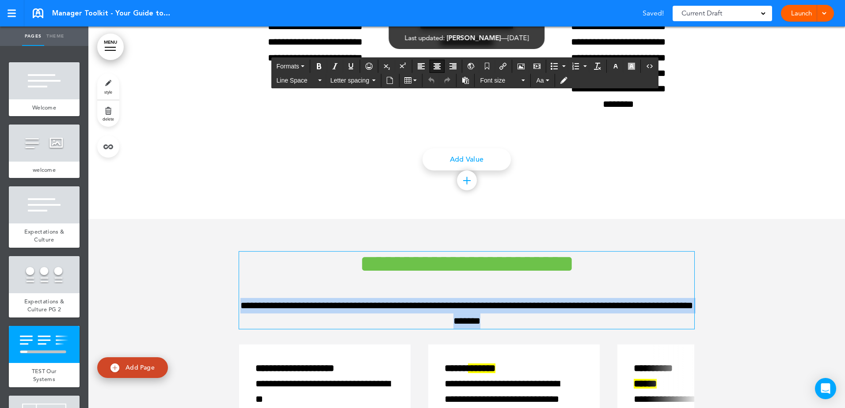
drag, startPoint x: 522, startPoint y: 322, endPoint x: 248, endPoint y: 303, distance: 274.7
click at [230, 305] on div "**********" at bounding box center [466, 409] width 473 height 383
click at [483, 322] on p "**********" at bounding box center [466, 313] width 455 height 31
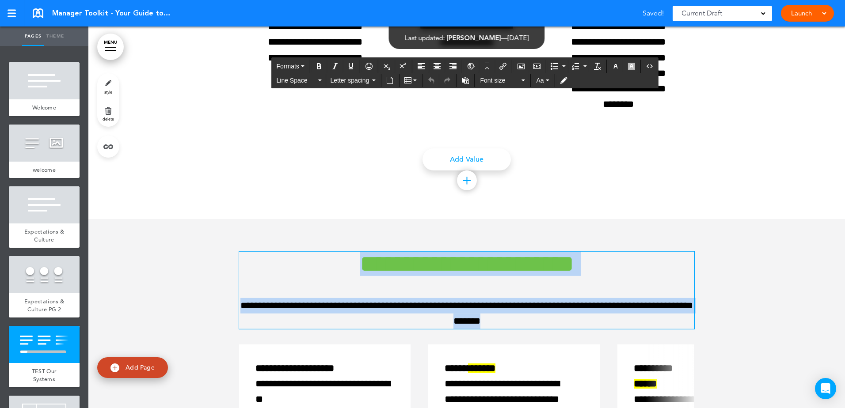
drag, startPoint x: 523, startPoint y: 321, endPoint x: 293, endPoint y: 270, distance: 235.9
click at [293, 270] on div "**********" at bounding box center [466, 290] width 455 height 77
copy div "**********"
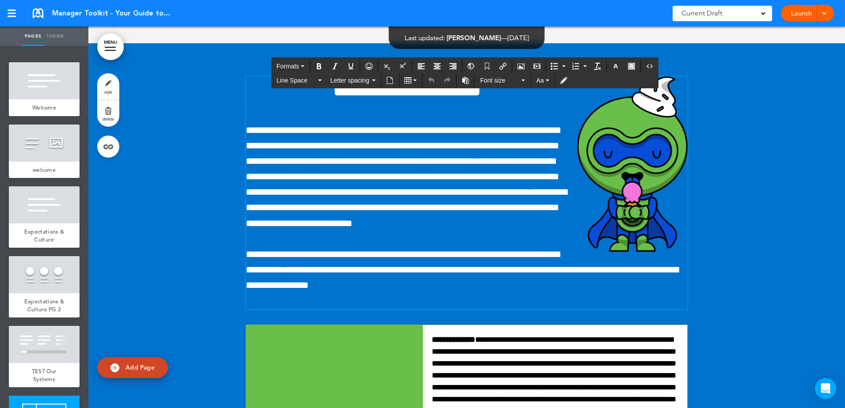
scroll to position [2116, 0]
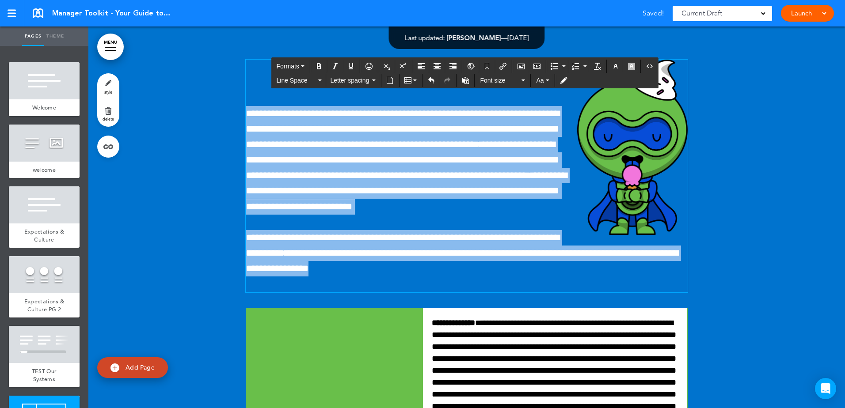
drag, startPoint x: 283, startPoint y: 285, endPoint x: 240, endPoint y: 113, distance: 177.9
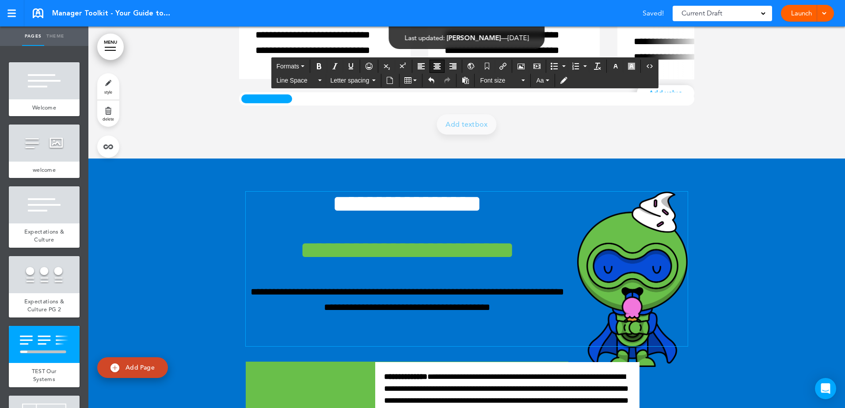
scroll to position [1984, 0]
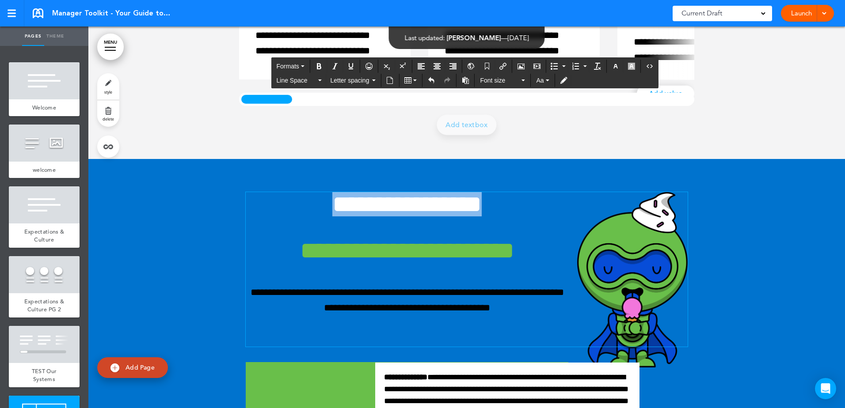
drag, startPoint x: 518, startPoint y: 206, endPoint x: 286, endPoint y: 211, distance: 232.1
click at [286, 211] on h1 "**********" at bounding box center [467, 204] width 442 height 24
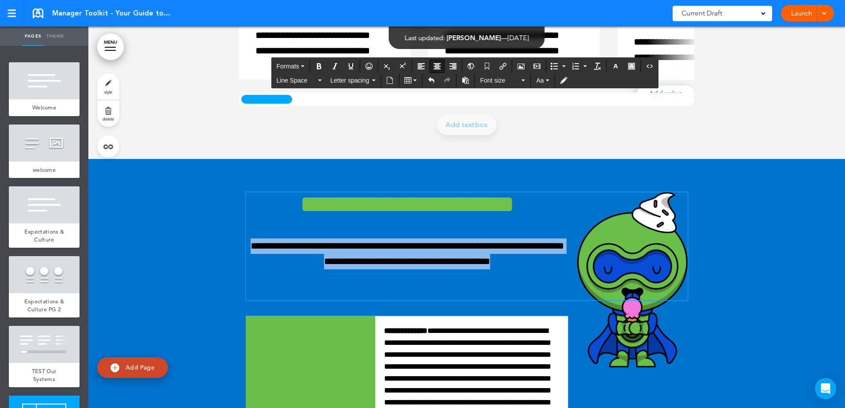
drag, startPoint x: 529, startPoint y: 286, endPoint x: 249, endPoint y: 253, distance: 281.8
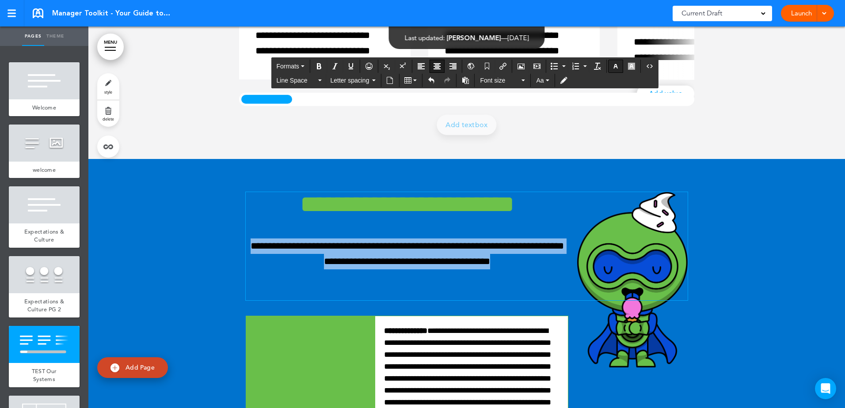
click at [619, 64] on icon "button" at bounding box center [615, 66] width 7 height 7
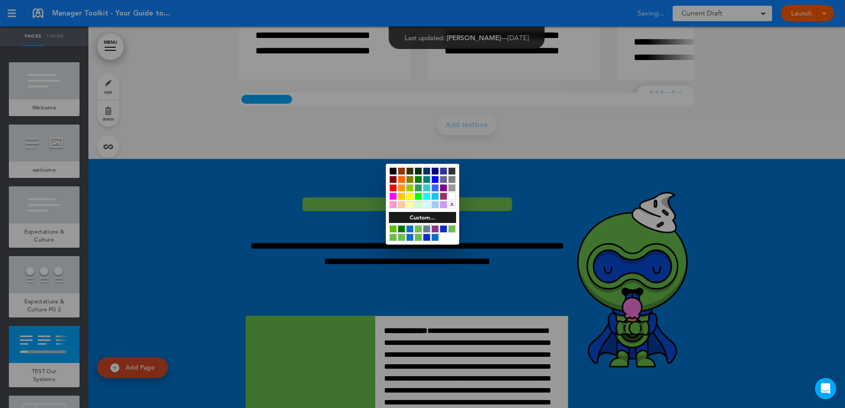
click at [453, 196] on div at bounding box center [452, 197] width 8 height 8
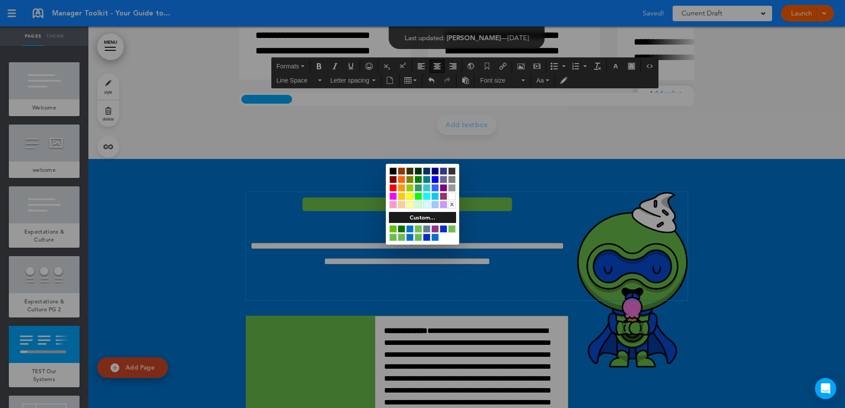
click at [505, 164] on div at bounding box center [422, 204] width 845 height 408
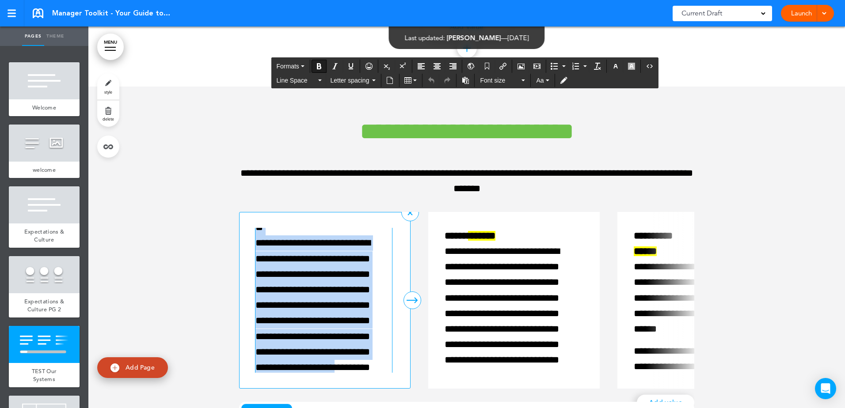
scroll to position [111, 0]
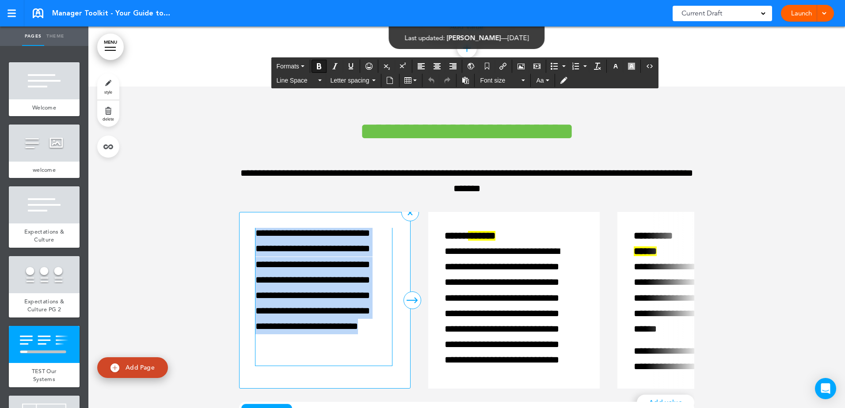
drag, startPoint x: 257, startPoint y: 236, endPoint x: 330, endPoint y: 301, distance: 97.7
click at [370, 359] on div "**********" at bounding box center [323, 241] width 137 height 249
copy div "**********"
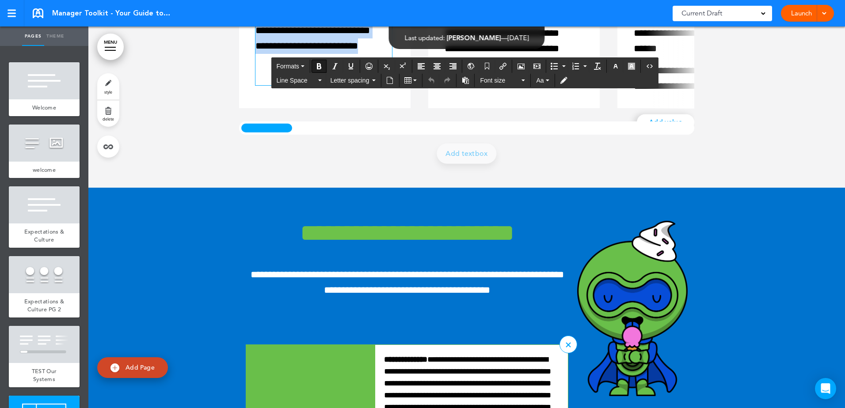
scroll to position [2072, 0]
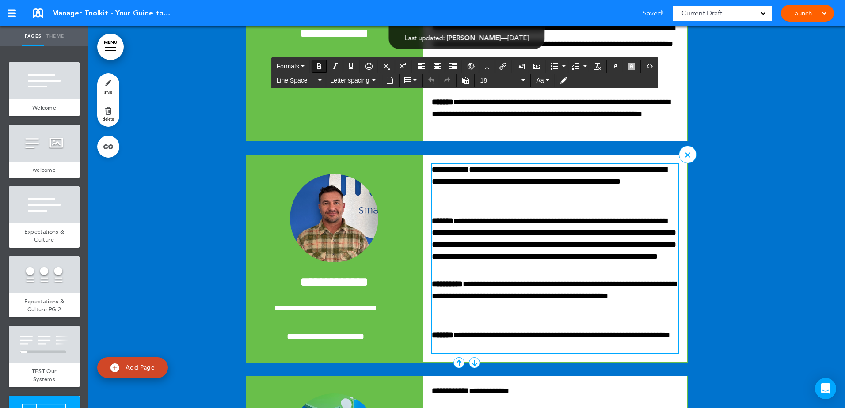
drag, startPoint x: 385, startPoint y: 267, endPoint x: 504, endPoint y: 308, distance: 126.4
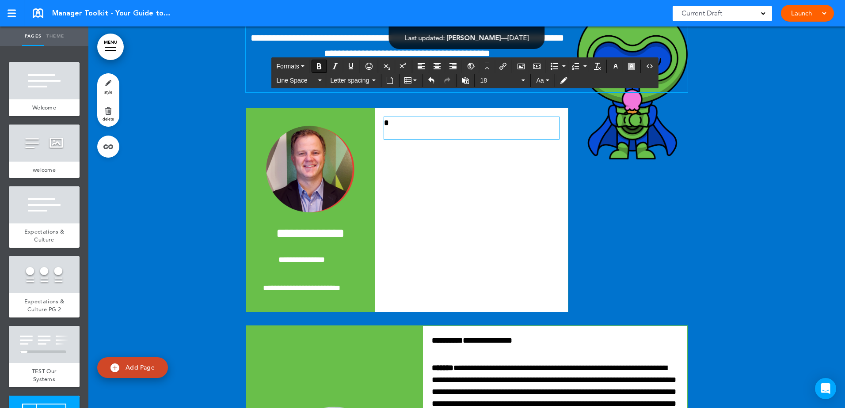
scroll to position [2114, 0]
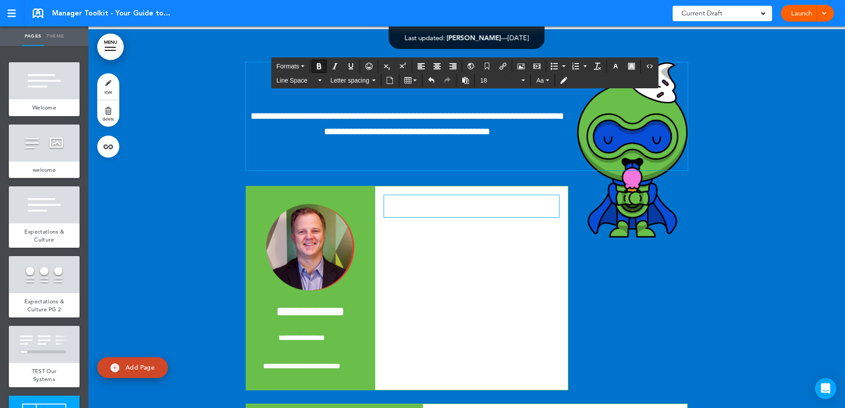
paste div
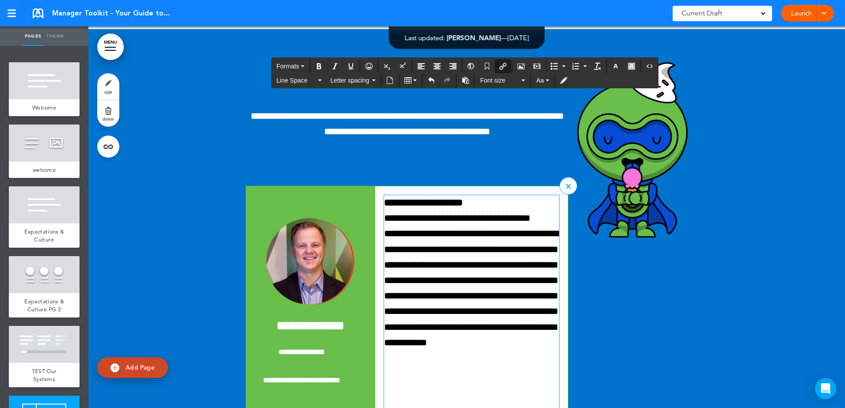
click at [409, 226] on p "**********" at bounding box center [471, 218] width 175 height 15
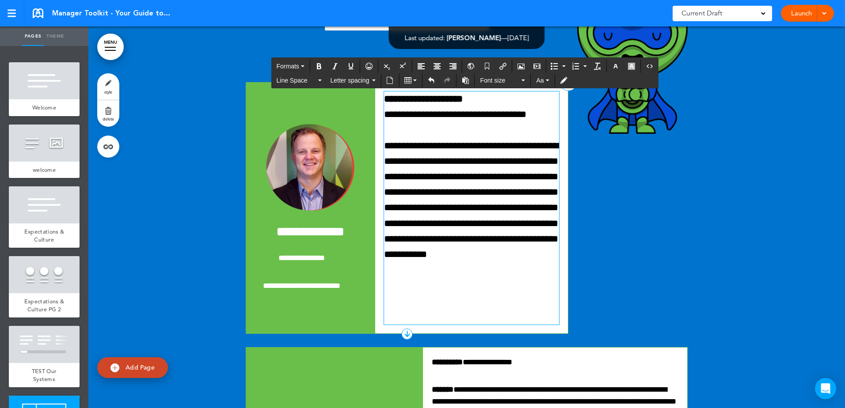
scroll to position [2246, 0]
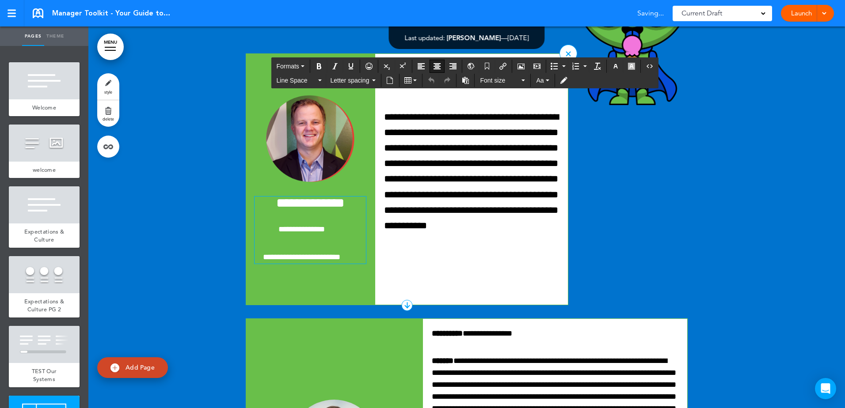
click at [276, 210] on span "**********" at bounding box center [310, 203] width 68 height 13
drag, startPoint x: 271, startPoint y: 227, endPoint x: 346, endPoint y: 227, distance: 75.6
click at [344, 210] on span "**********" at bounding box center [310, 203] width 68 height 13
drag, startPoint x: 317, startPoint y: 260, endPoint x: 349, endPoint y: 279, distance: 37.3
click at [349, 264] on div "**********" at bounding box center [310, 231] width 111 height 68
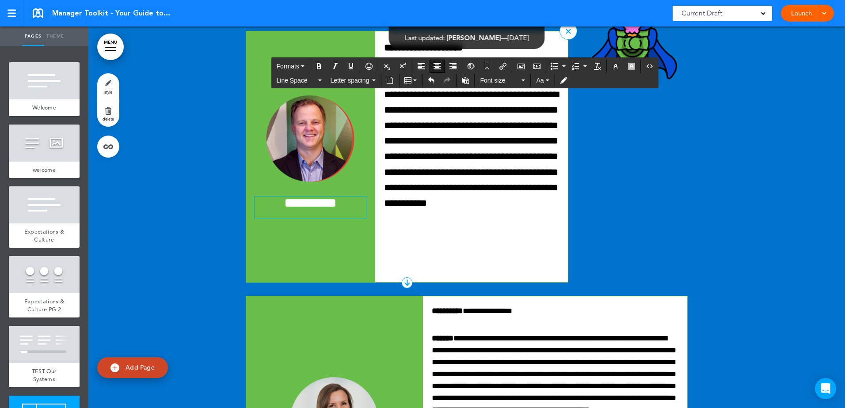
scroll to position [2136, 0]
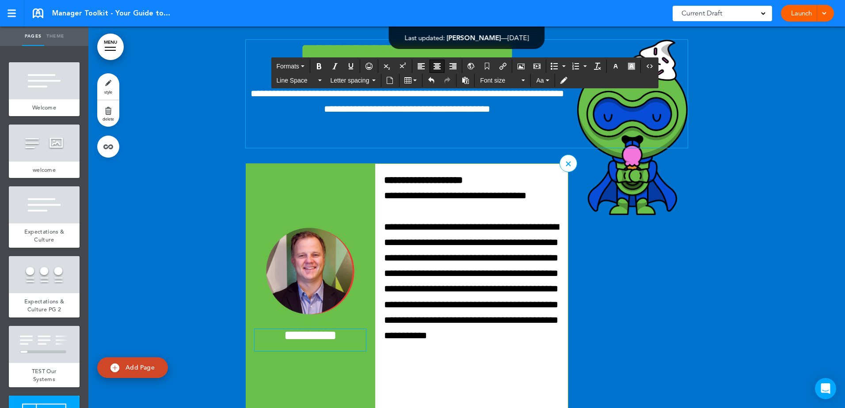
click at [633, 161] on img at bounding box center [632, 128] width 111 height 176
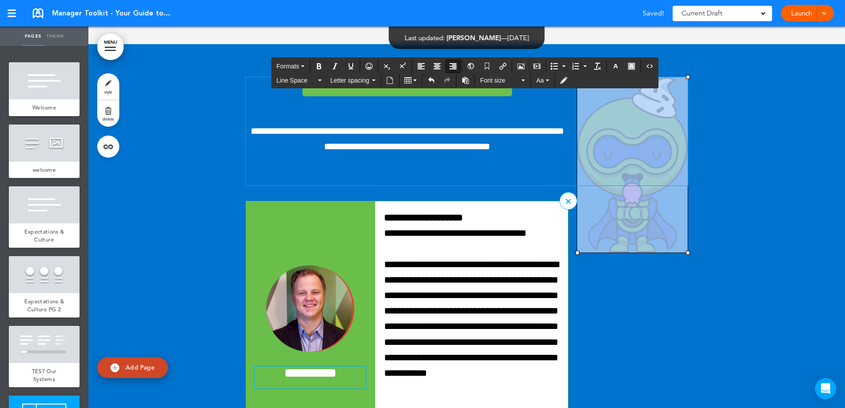
scroll to position [2048, 0]
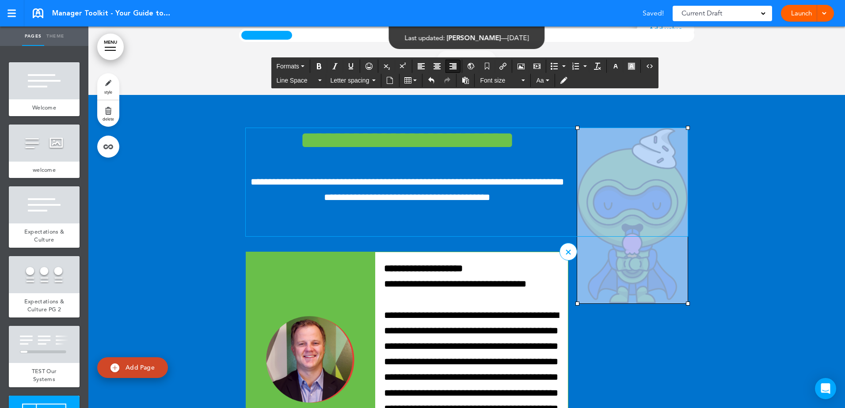
click at [635, 203] on img at bounding box center [632, 216] width 111 height 176
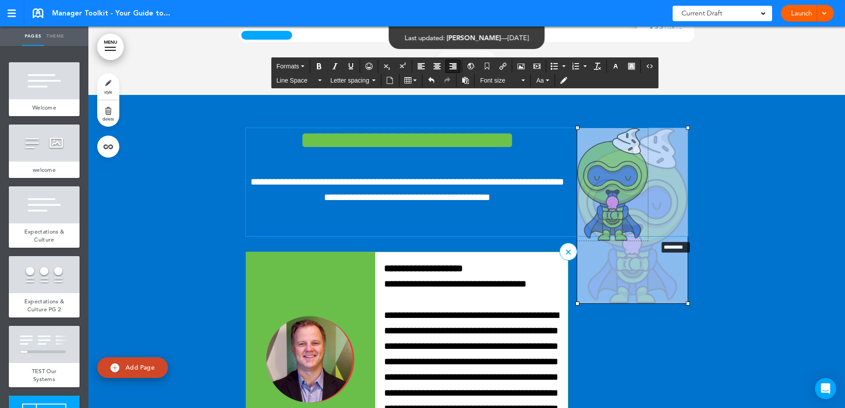
drag, startPoint x: 683, startPoint y: 304, endPoint x: 655, endPoint y: 240, distance: 69.7
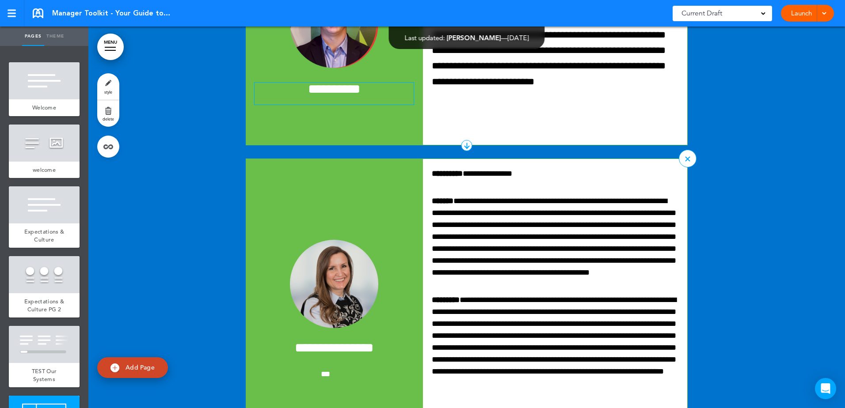
scroll to position [2446, 0]
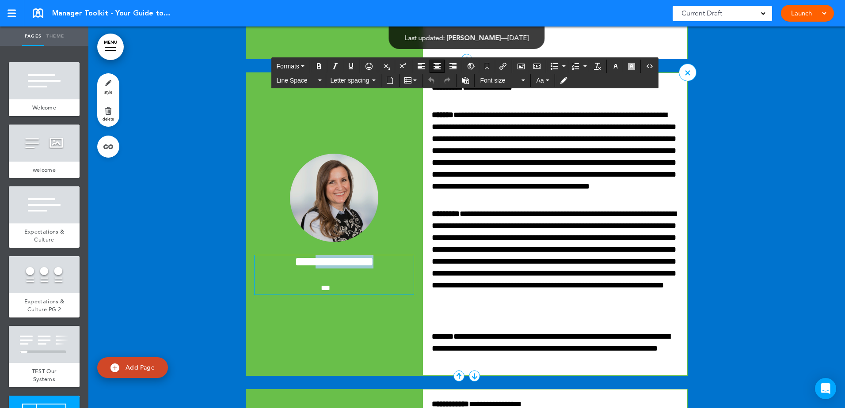
drag, startPoint x: 304, startPoint y: 267, endPoint x: 397, endPoint y: 266, distance: 93.3
click at [397, 266] on h6 "**********" at bounding box center [334, 261] width 159 height 13
click at [338, 295] on p "***" at bounding box center [334, 288] width 159 height 13
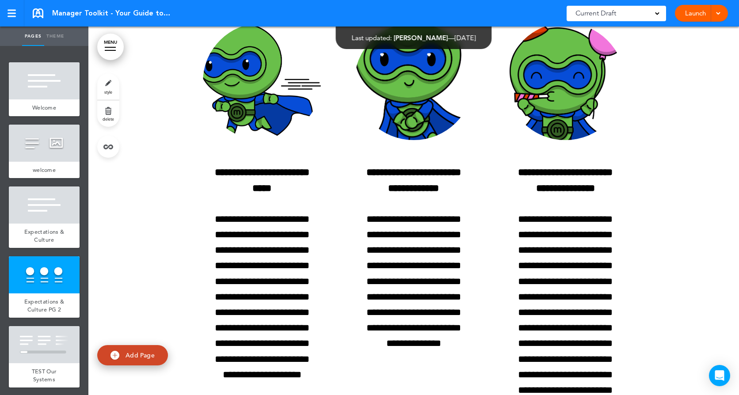
scroll to position [1124, 0]
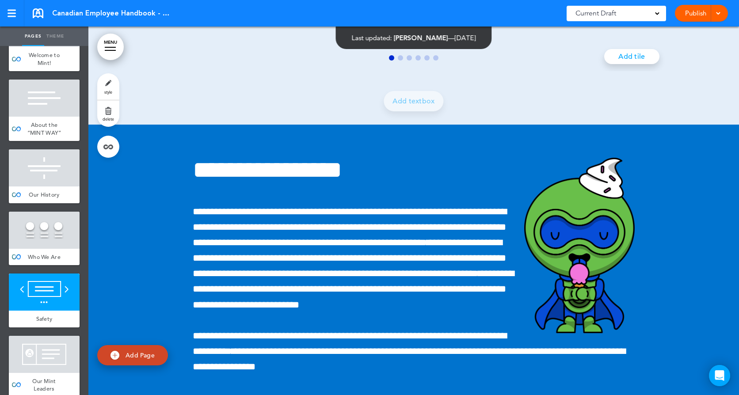
scroll to position [221, 0]
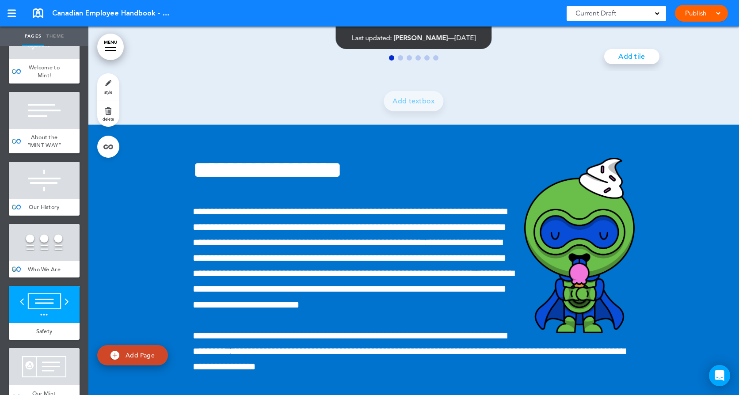
click at [50, 261] on div at bounding box center [44, 242] width 71 height 37
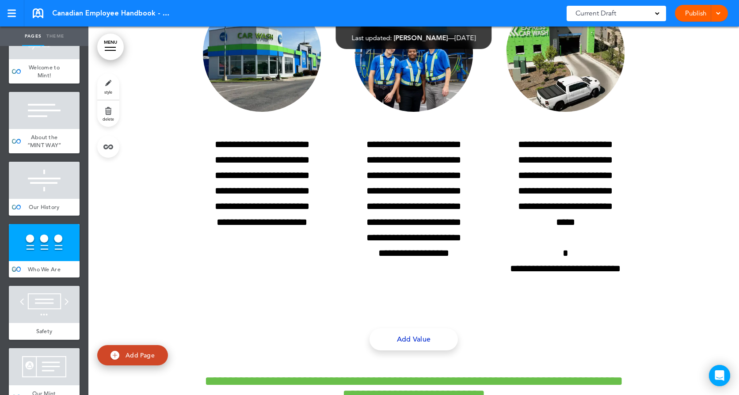
scroll to position [2698, 0]
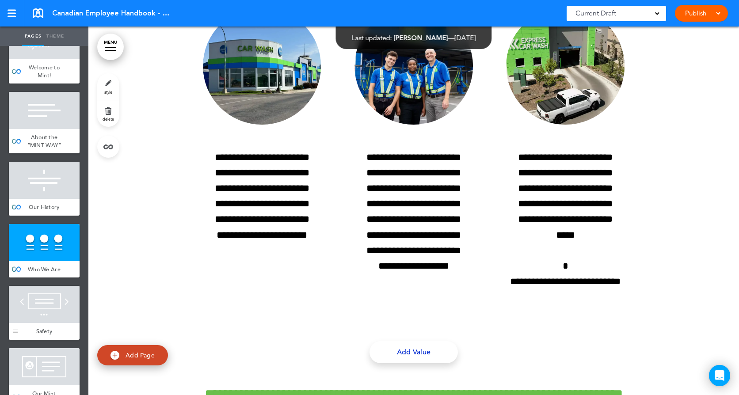
click at [49, 323] on div at bounding box center [44, 304] width 71 height 37
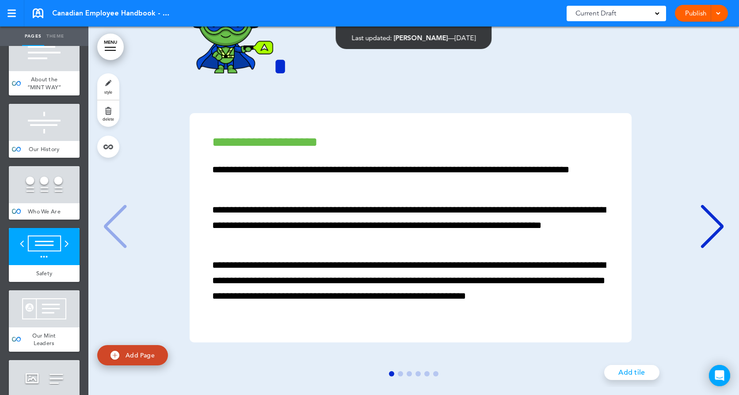
scroll to position [354, 0]
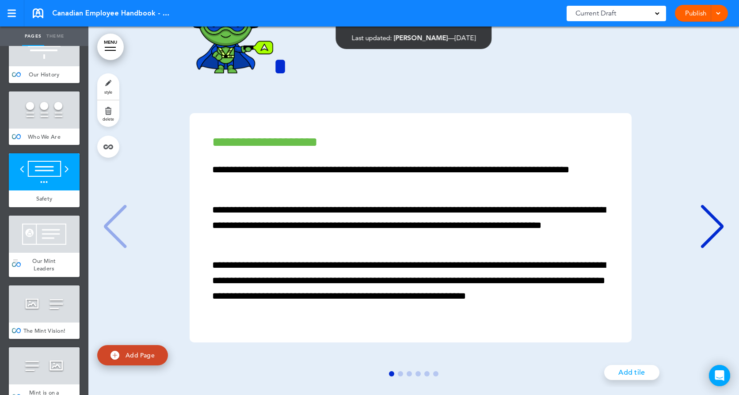
click at [42, 273] on span "Our Mint Leaders" at bounding box center [43, 264] width 23 height 15
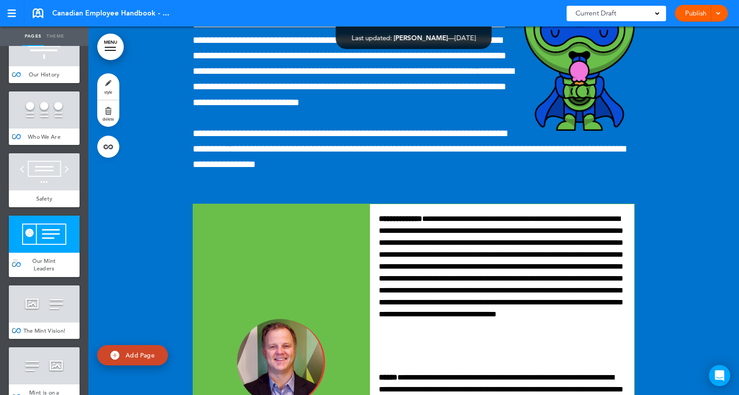
scroll to position [3843, 0]
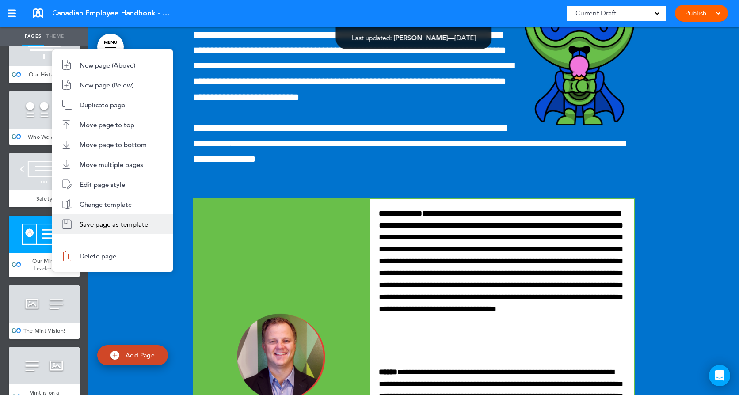
click at [82, 223] on span "Save page as template" at bounding box center [114, 224] width 69 height 8
type input "**********"
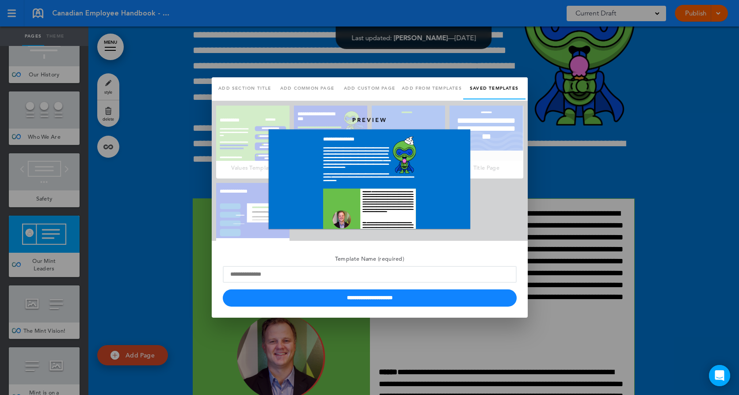
scroll to position [0, 0]
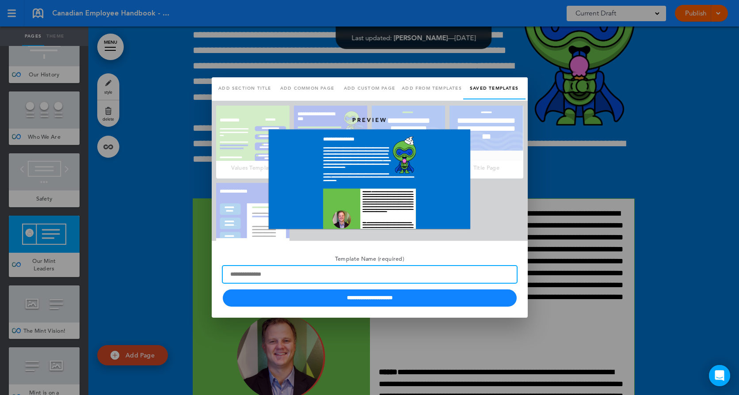
click at [262, 274] on input "Template Name (required)" at bounding box center [370, 274] width 294 height 17
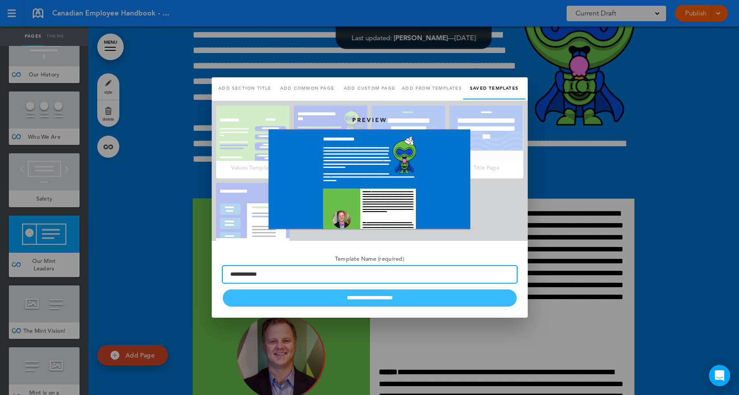
type input "**********"
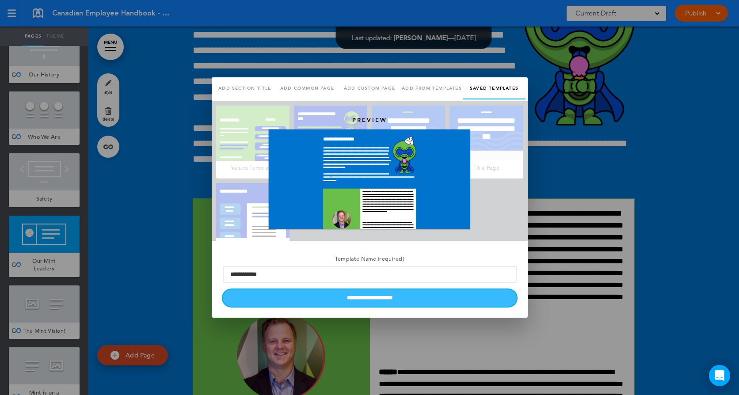
click at [395, 300] on input "**********" at bounding box center [370, 298] width 294 height 17
type input "********"
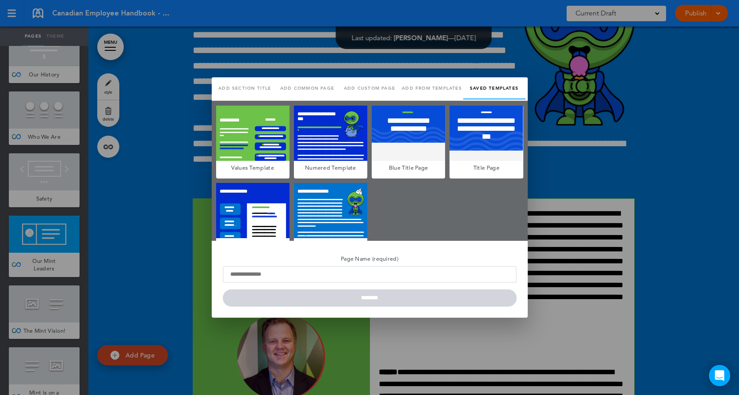
click at [126, 274] on div at bounding box center [369, 197] width 739 height 395
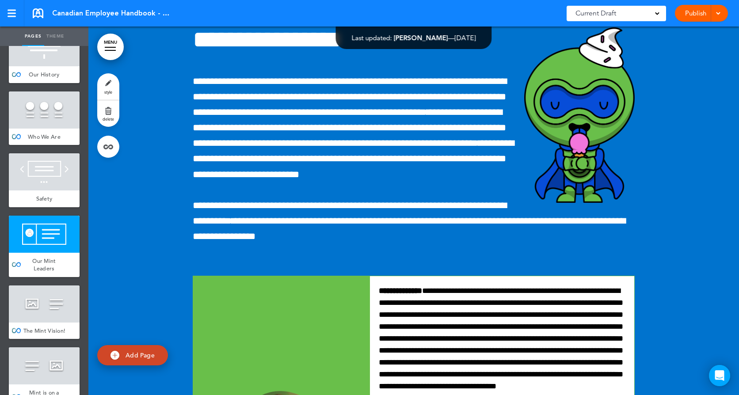
scroll to position [3755, 0]
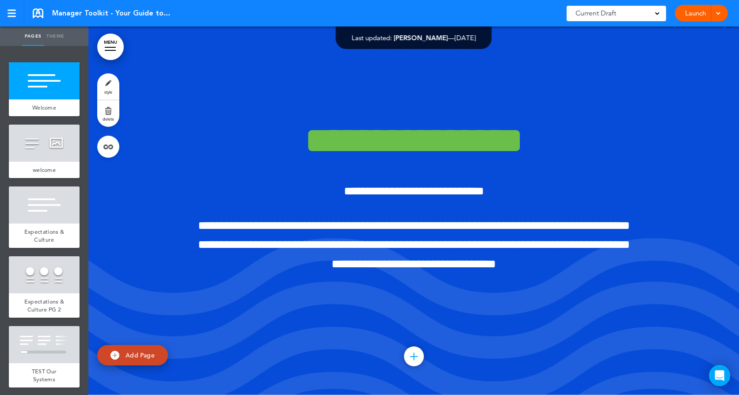
click at [113, 52] on link "MENU" at bounding box center [110, 47] width 27 height 27
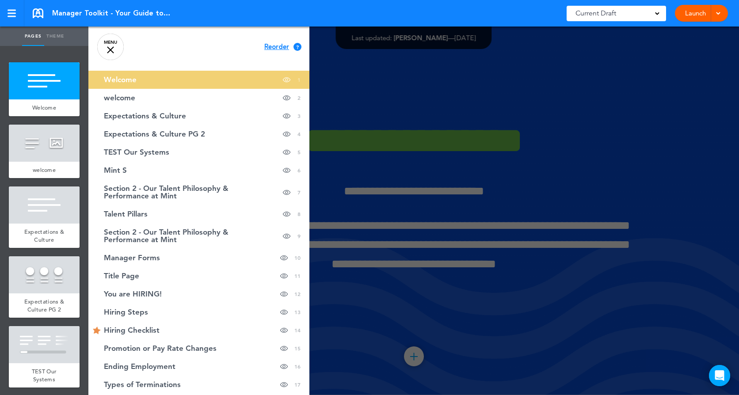
click at [400, 105] on div at bounding box center [457, 197] width 739 height 395
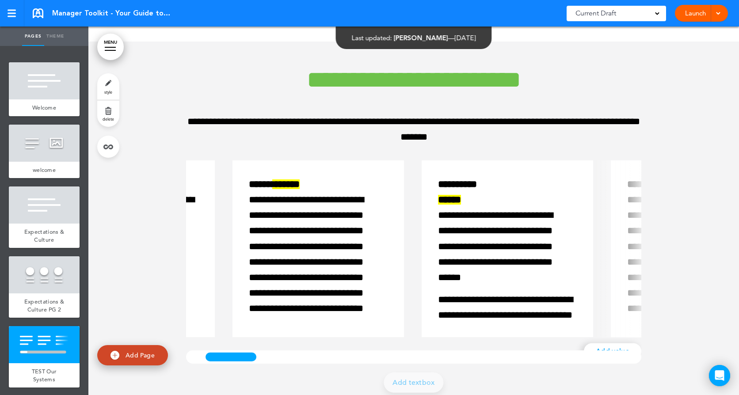
click at [248, 357] on div at bounding box center [230, 357] width 55 height 13
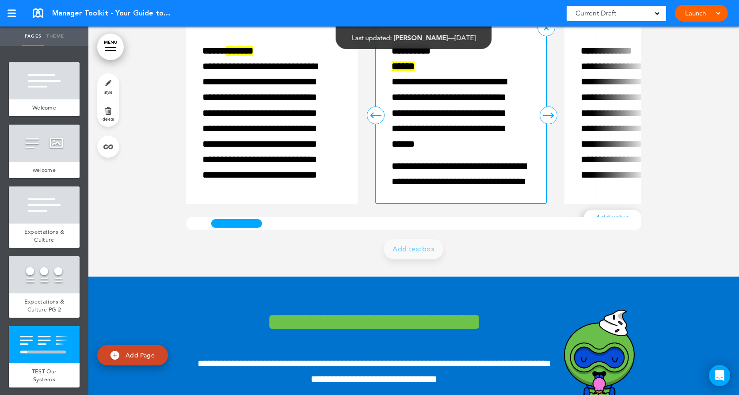
scroll to position [1812, 0]
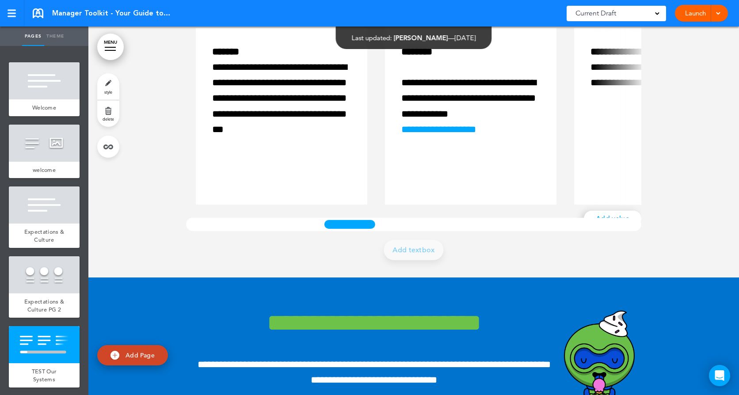
click at [343, 219] on div at bounding box center [349, 224] width 55 height 13
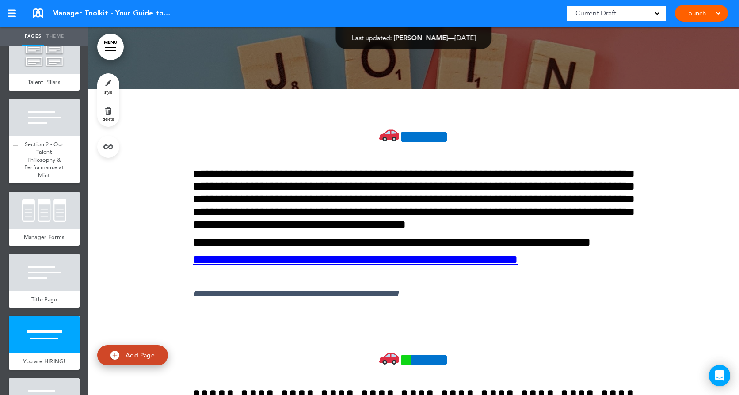
scroll to position [530, 0]
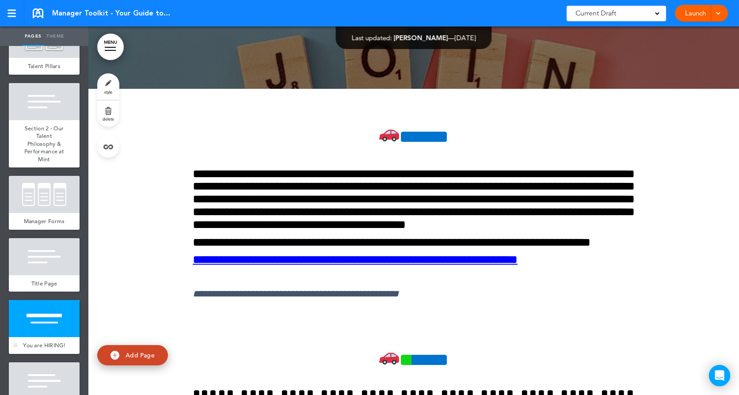
click at [46, 337] on div at bounding box center [44, 318] width 71 height 37
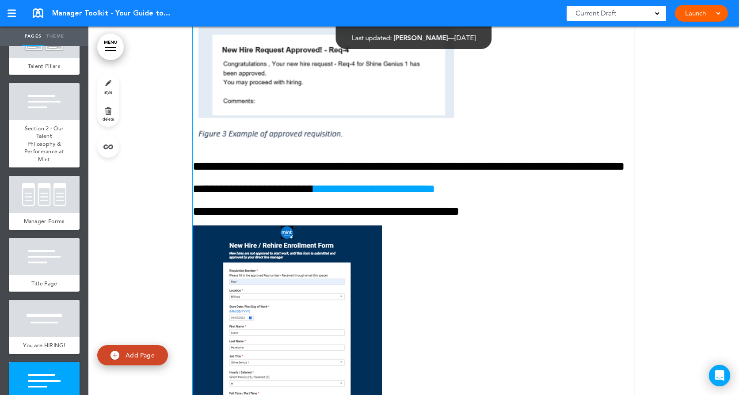
scroll to position [8857, 0]
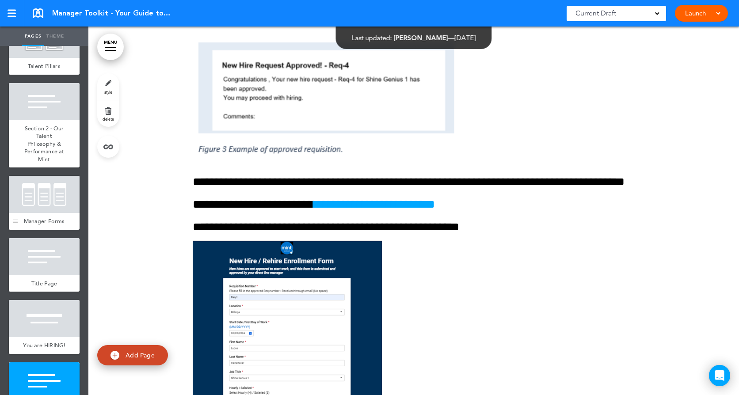
click at [43, 225] on span "Manager Forms" at bounding box center [44, 221] width 41 height 8
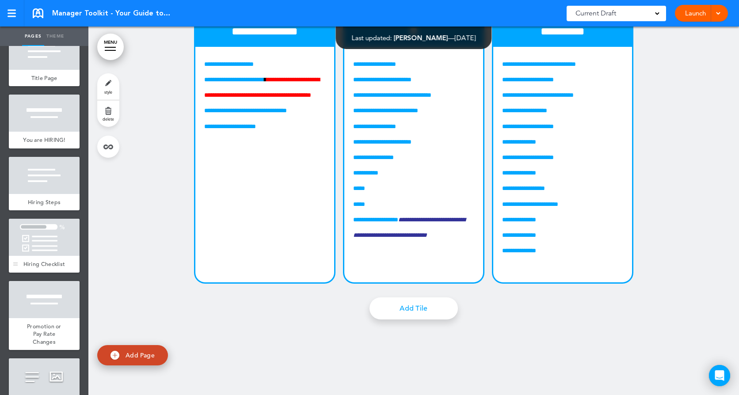
scroll to position [751, 0]
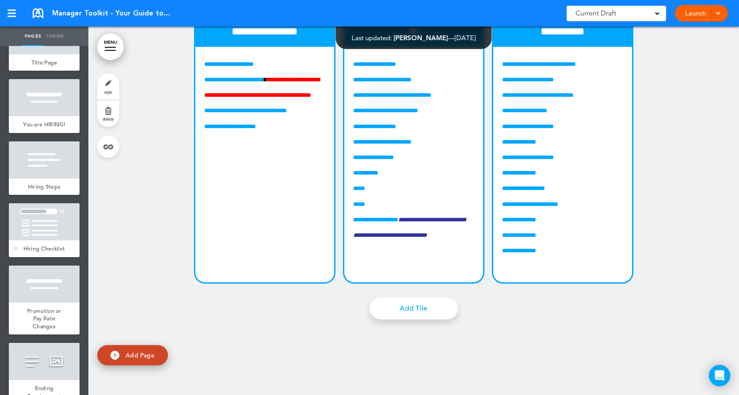
click at [47, 252] on span "Hiring Checklist" at bounding box center [44, 249] width 42 height 8
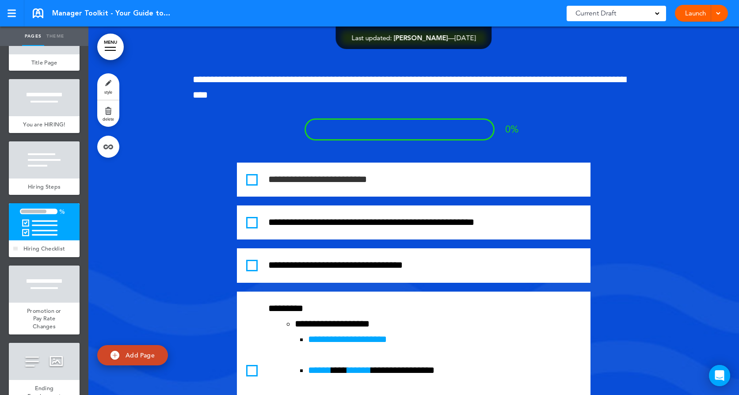
scroll to position [9480, 0]
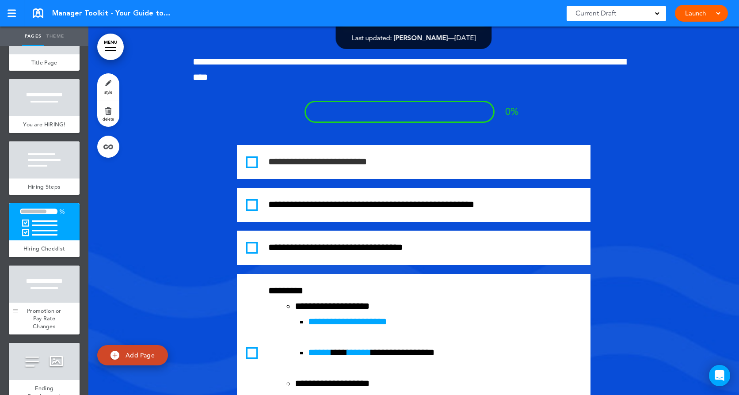
click at [60, 303] on div at bounding box center [44, 284] width 71 height 37
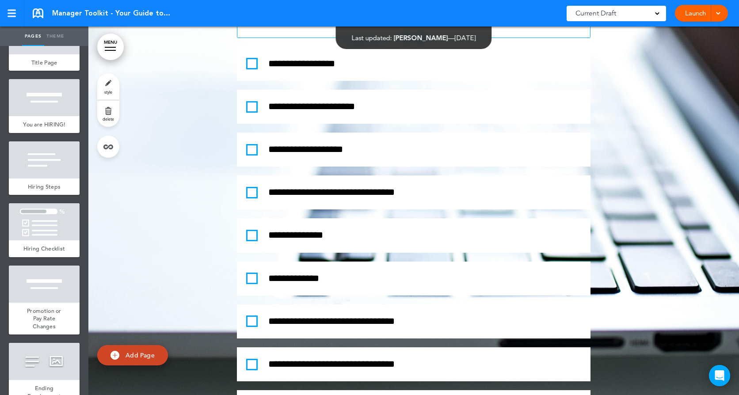
scroll to position [12580, 0]
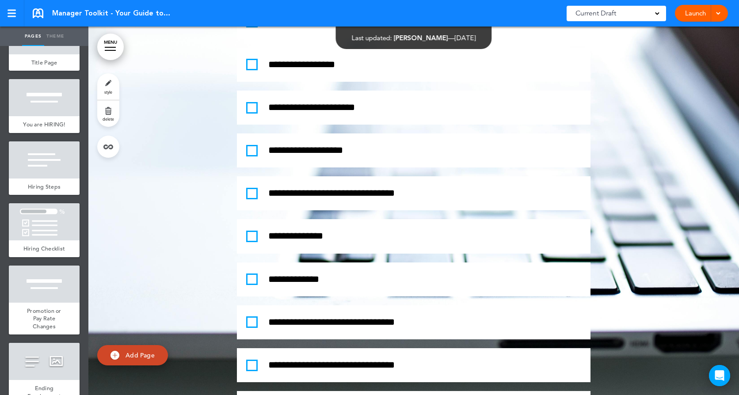
click at [248, 27] on span at bounding box center [251, 21] width 11 height 11
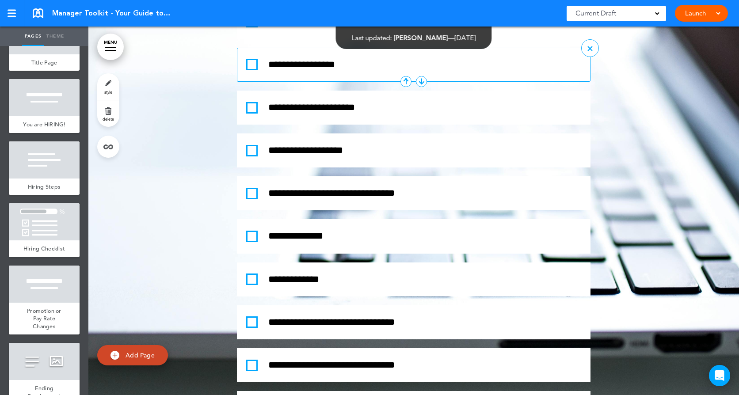
click at [252, 70] on span at bounding box center [251, 64] width 11 height 11
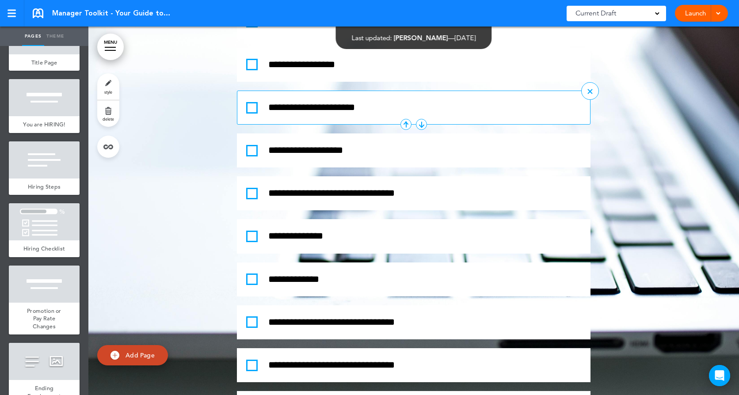
click at [250, 114] on span at bounding box center [251, 107] width 11 height 11
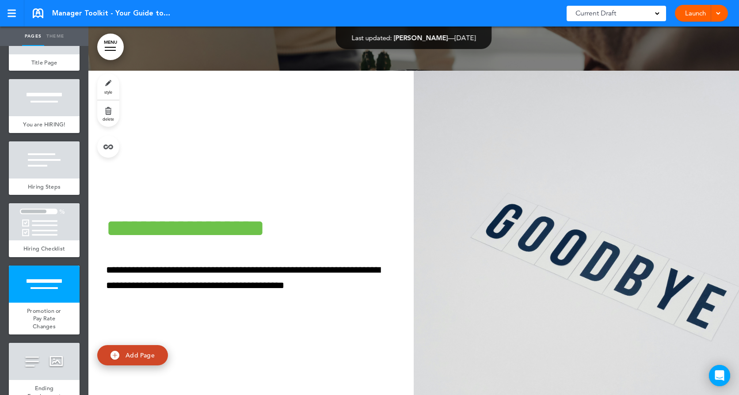
scroll to position [10285, 0]
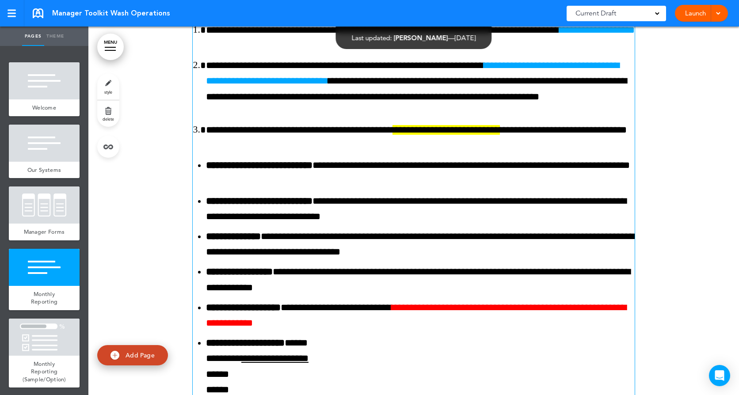
scroll to position [2508, 0]
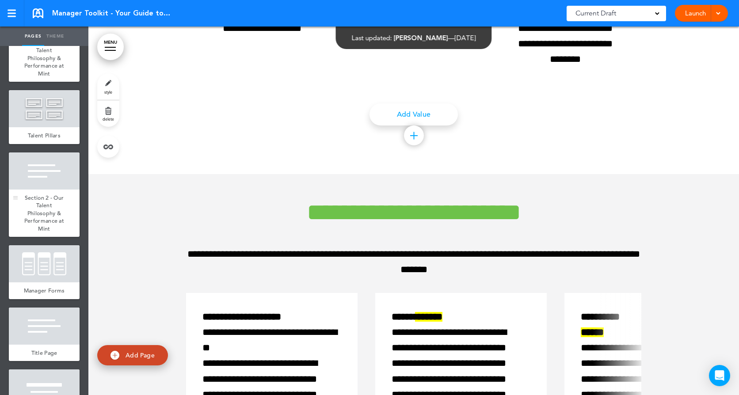
scroll to position [486, 0]
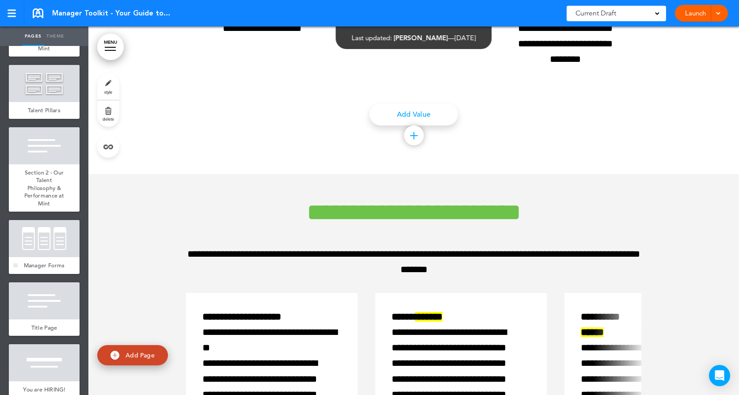
click at [42, 269] on span "Manager Forms" at bounding box center [44, 266] width 41 height 8
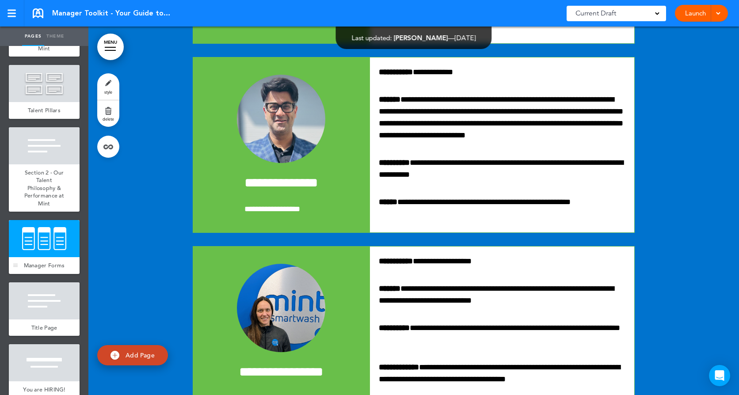
scroll to position [7297, 0]
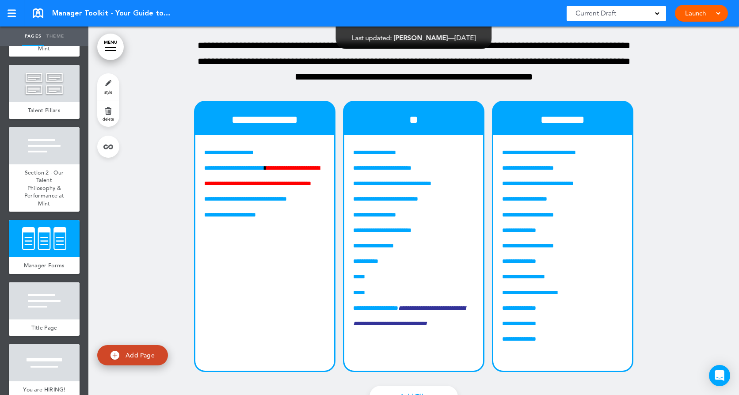
click at [103, 46] on link "MENU" at bounding box center [110, 47] width 27 height 27
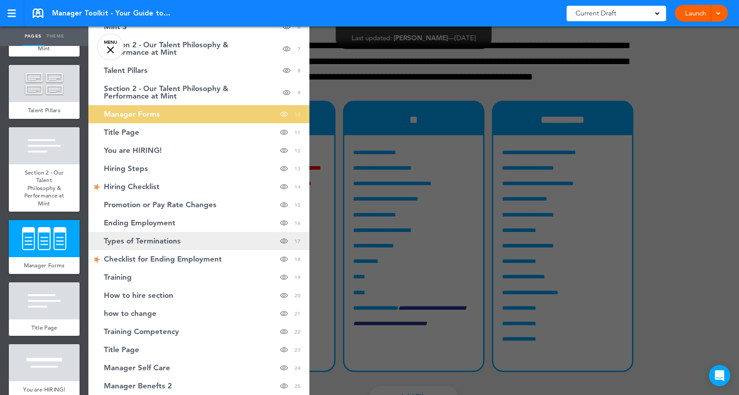
scroll to position [133, 0]
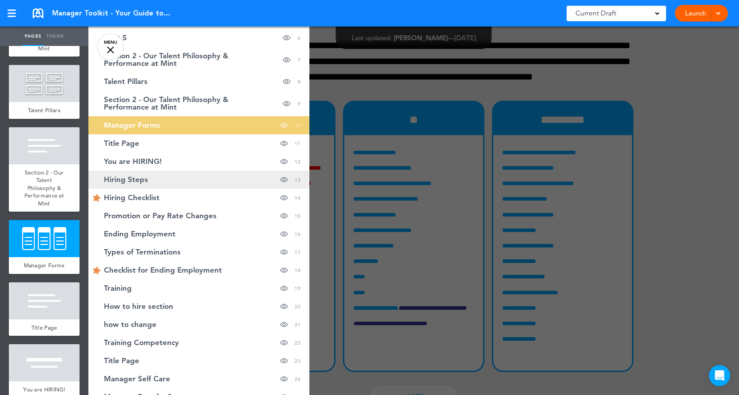
click at [135, 184] on link "Hiring Steps Hide page in table of contents 13" at bounding box center [198, 180] width 221 height 18
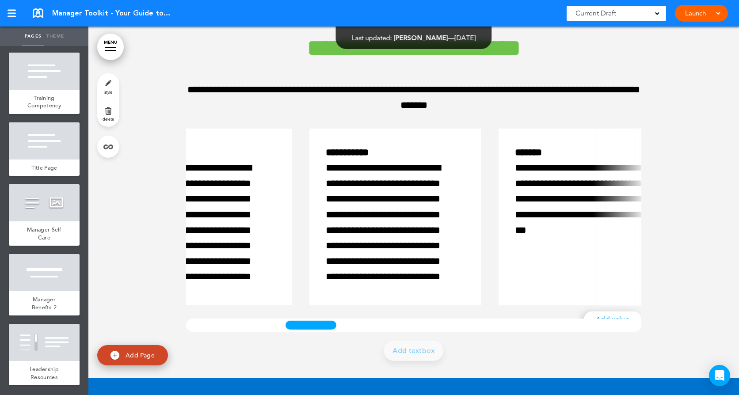
scroll to position [0, 0]
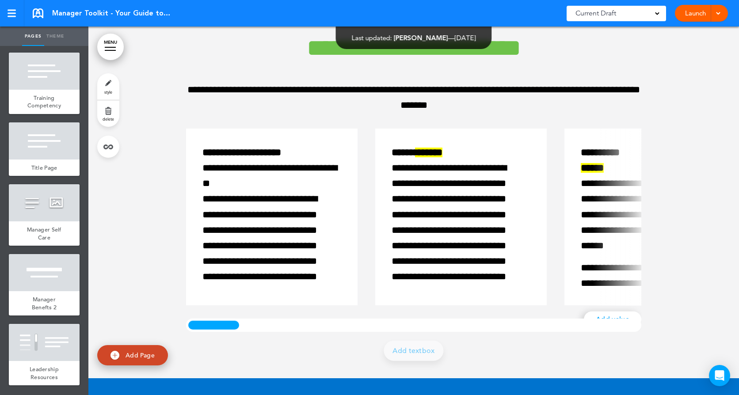
click at [192, 323] on div at bounding box center [213, 325] width 55 height 13
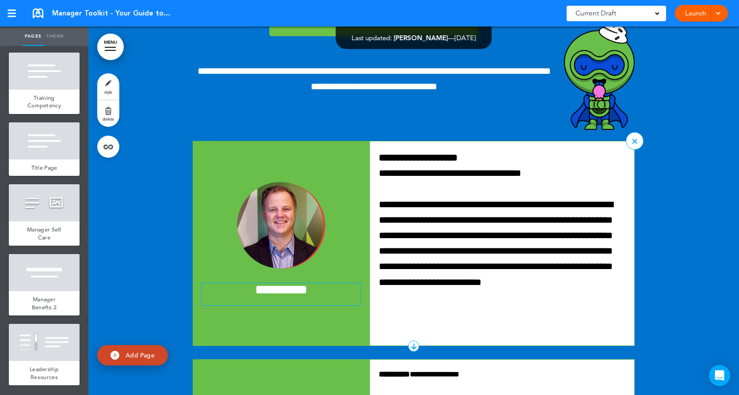
scroll to position [2109, 0]
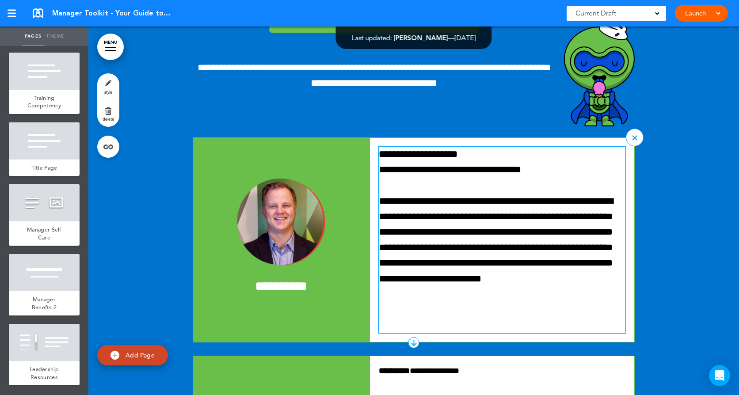
click at [425, 168] on link "**********" at bounding box center [450, 170] width 142 height 10
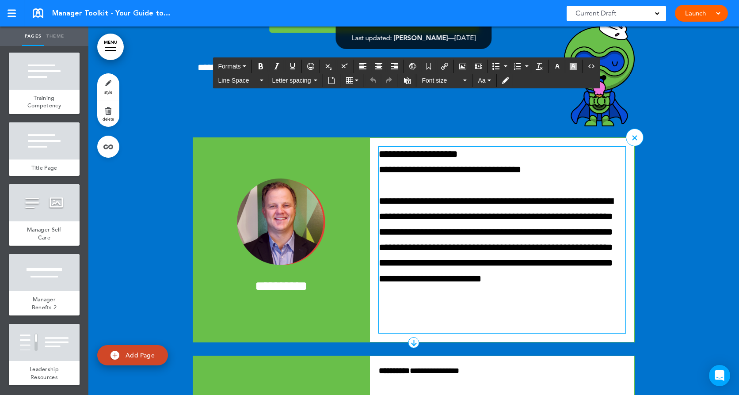
click at [522, 240] on p "**********" at bounding box center [502, 248] width 247 height 109
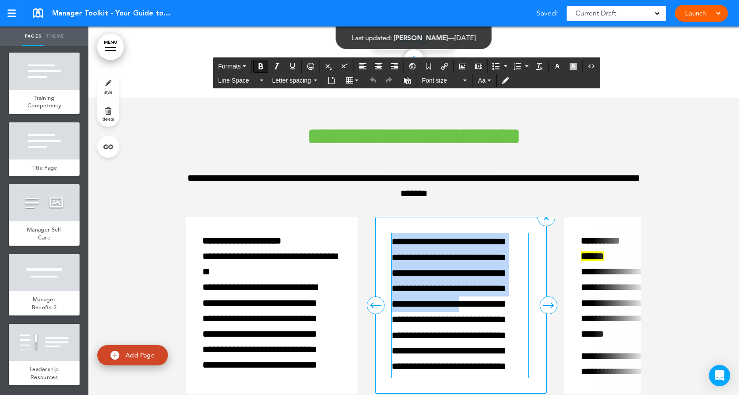
scroll to position [80, 0]
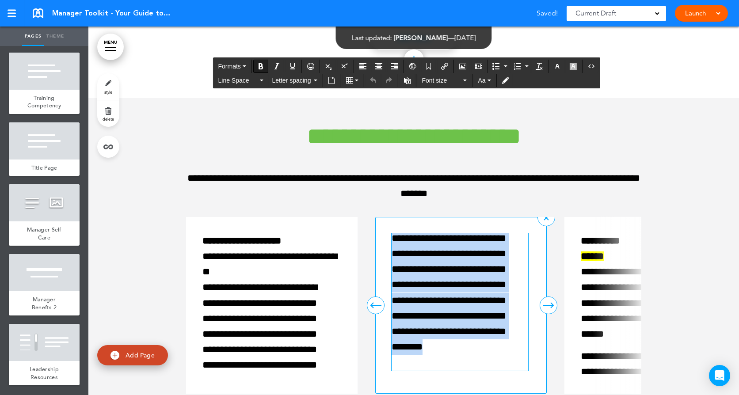
drag, startPoint x: 393, startPoint y: 241, endPoint x: 530, endPoint y: 377, distance: 192.5
click at [530, 379] on div "**********" at bounding box center [461, 305] width 172 height 177
copy div "**********"
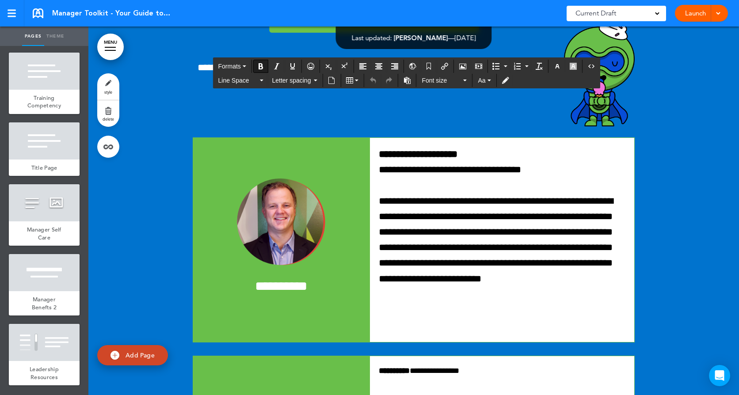
scroll to position [2341, 0]
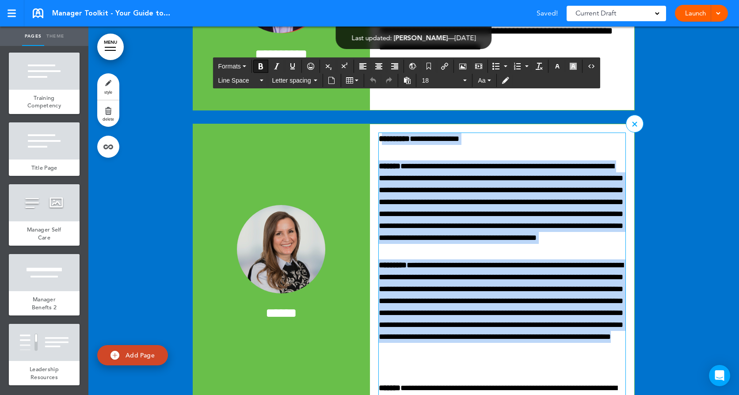
drag, startPoint x: 379, startPoint y: 137, endPoint x: 532, endPoint y: 370, distance: 278.8
click at [532, 370] on div "**********" at bounding box center [502, 275] width 247 height 285
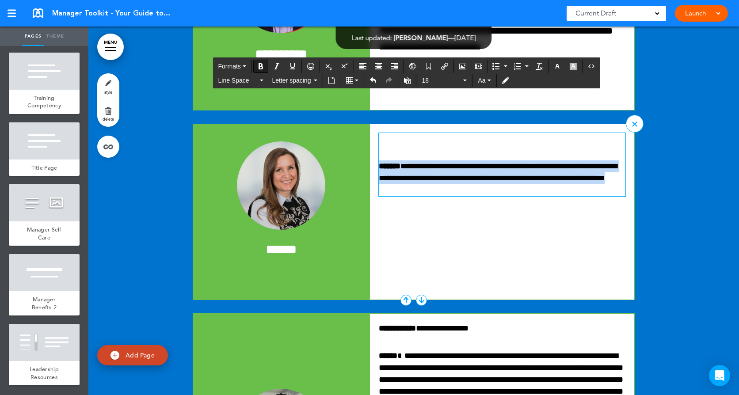
drag, startPoint x: 444, startPoint y: 189, endPoint x: 378, endPoint y: 160, distance: 72.2
click at [379, 160] on div "**********" at bounding box center [502, 164] width 247 height 63
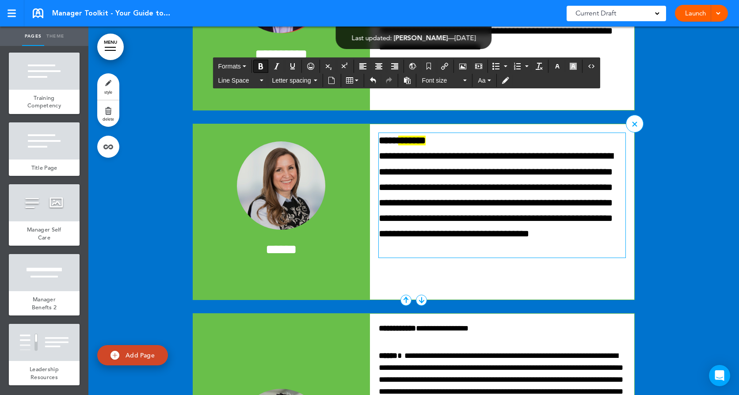
click at [379, 139] on strong "***** ******" at bounding box center [402, 141] width 47 height 10
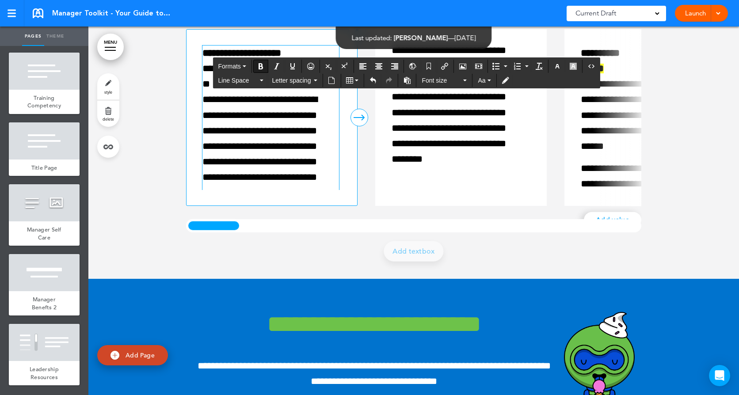
scroll to position [1723, 0]
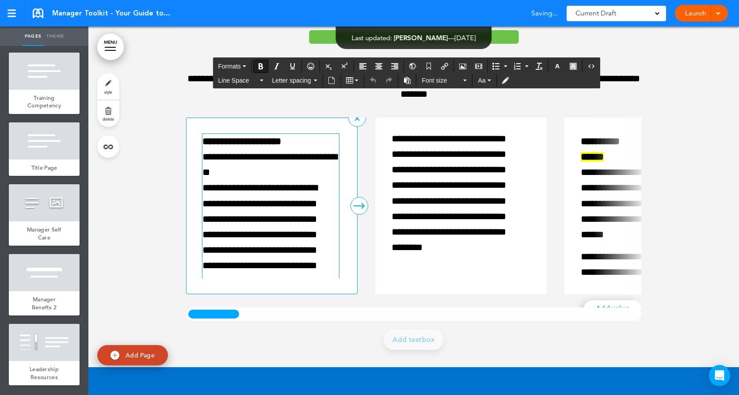
click at [236, 138] on span "**********" at bounding box center [241, 142] width 79 height 10
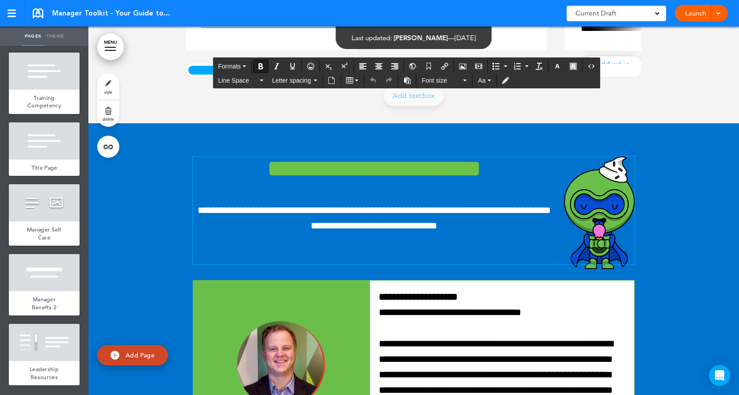
scroll to position [1966, 0]
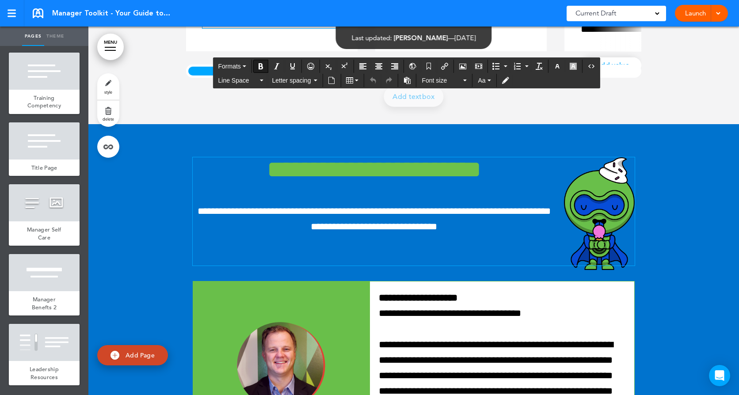
click at [480, 228] on p "**********" at bounding box center [414, 219] width 442 height 31
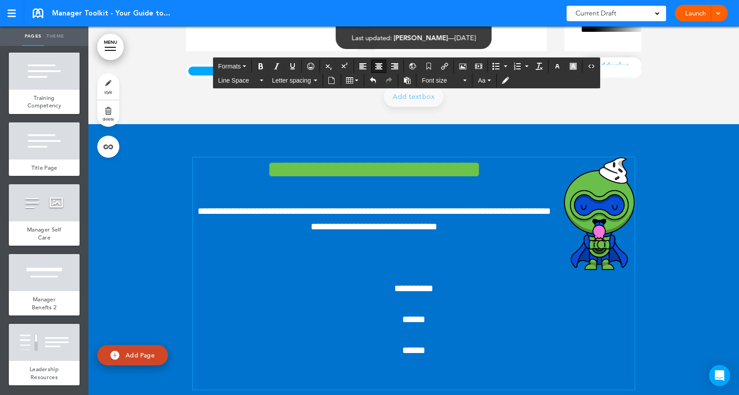
click at [407, 291] on span "**********" at bounding box center [413, 289] width 39 height 10
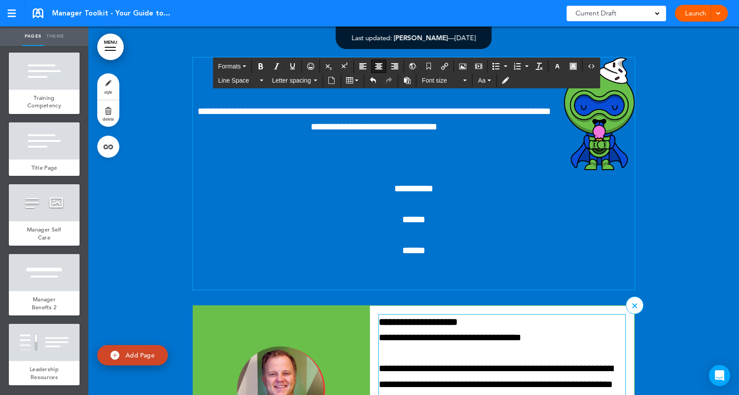
scroll to position [2065, 0]
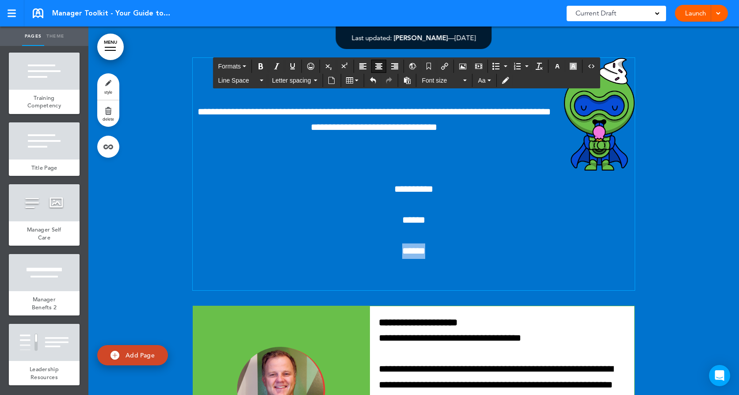
drag, startPoint x: 425, startPoint y: 248, endPoint x: 391, endPoint y: 249, distance: 33.6
click at [391, 249] on p "******" at bounding box center [414, 251] width 442 height 15
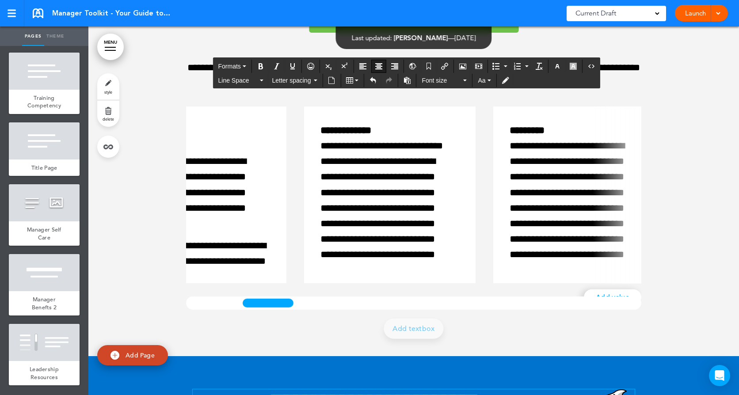
scroll to position [0, 0]
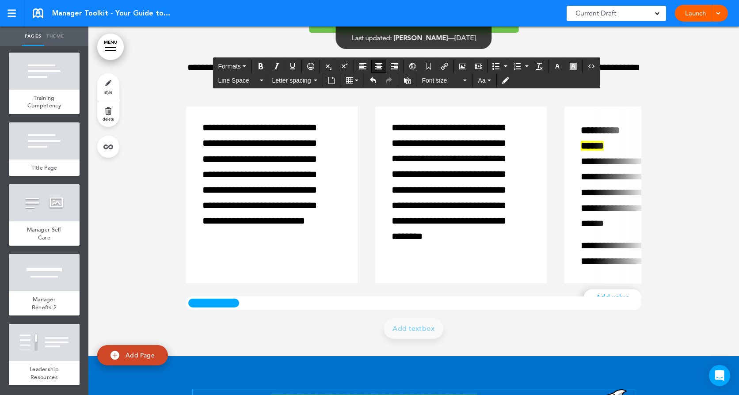
click at [195, 302] on div at bounding box center [213, 303] width 55 height 13
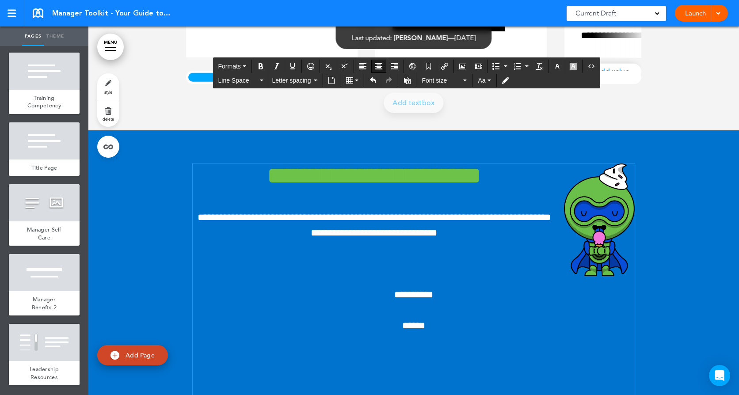
scroll to position [2043, 0]
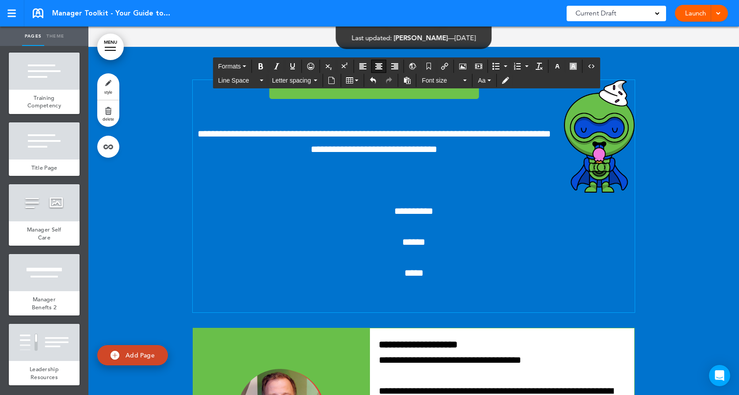
click at [404, 270] on font "*****" at bounding box center [413, 273] width 19 height 10
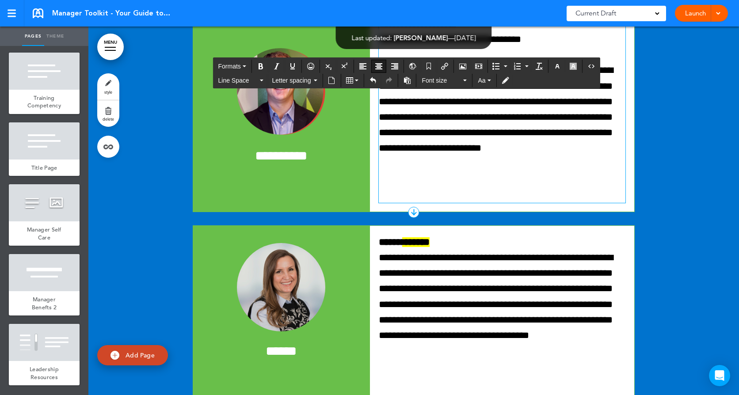
scroll to position [2363, 0]
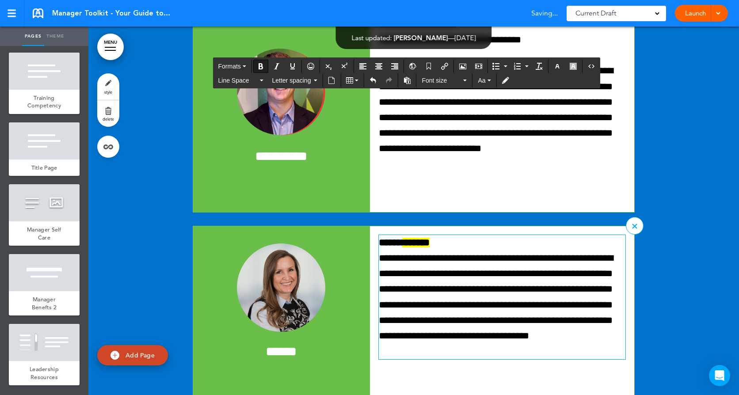
click at [419, 244] on span "******" at bounding box center [415, 243] width 27 height 10
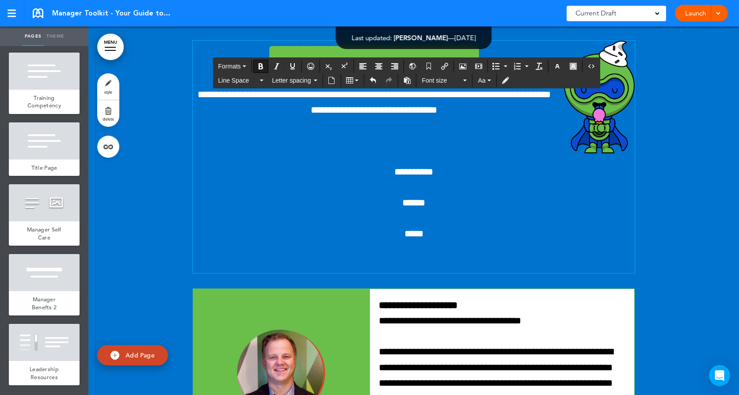
scroll to position [2098, 0]
